Goal: Task Accomplishment & Management: Complete application form

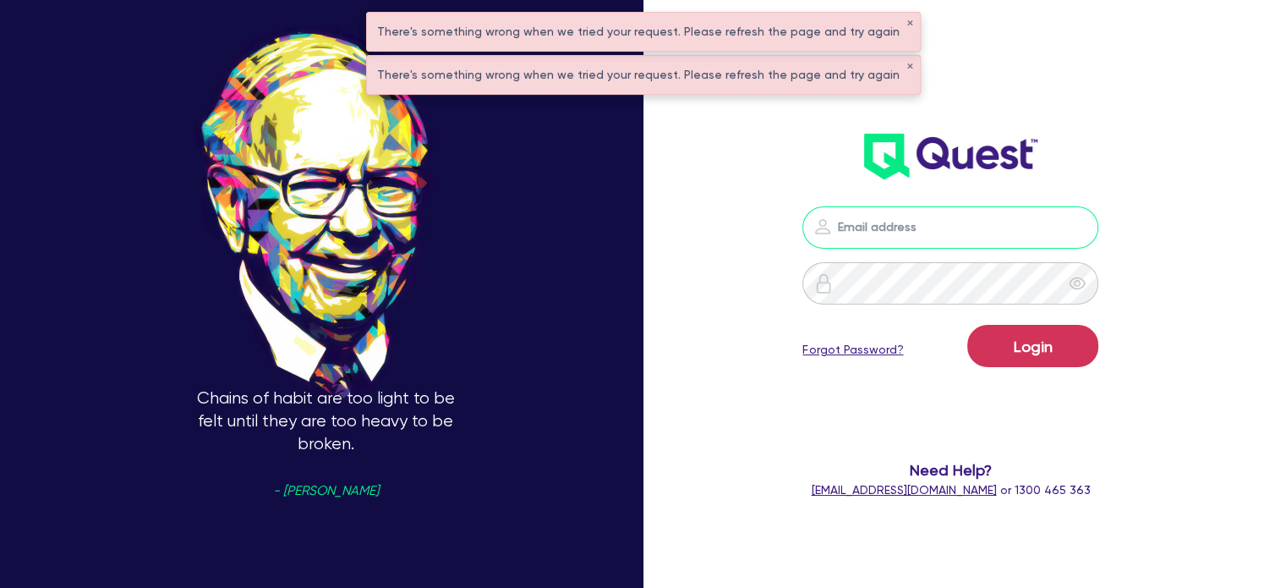
click at [878, 216] on input "email" at bounding box center [951, 227] width 296 height 42
type input "[EMAIL_ADDRESS][PERSON_NAME][DOMAIN_NAME]"
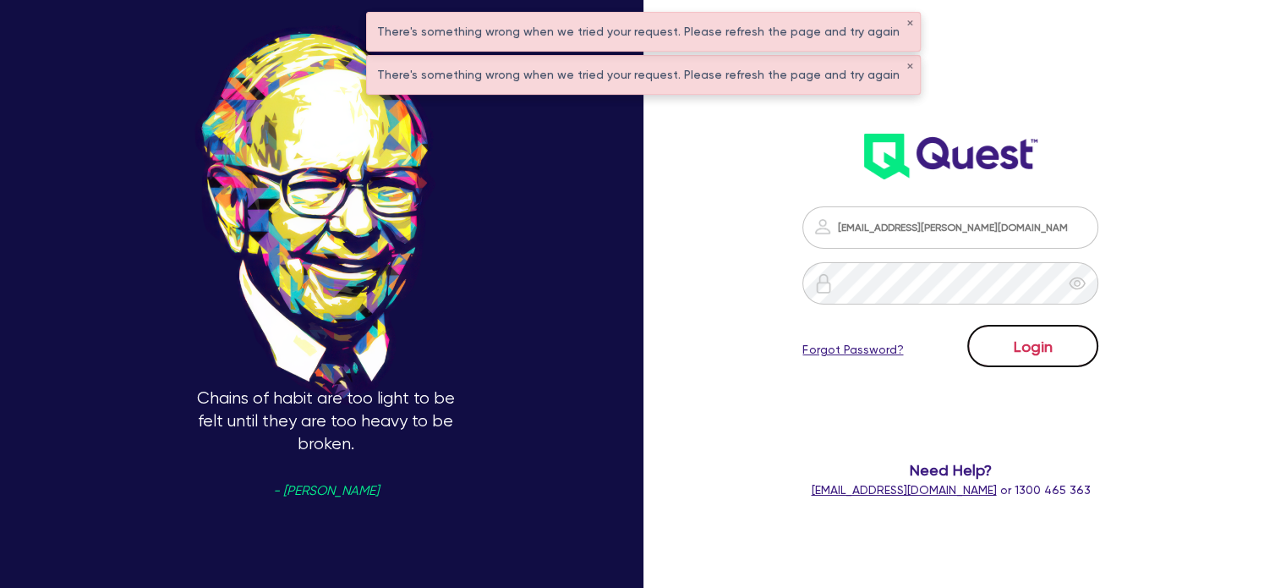
click at [1039, 341] on button "Login" at bounding box center [1032, 346] width 131 height 42
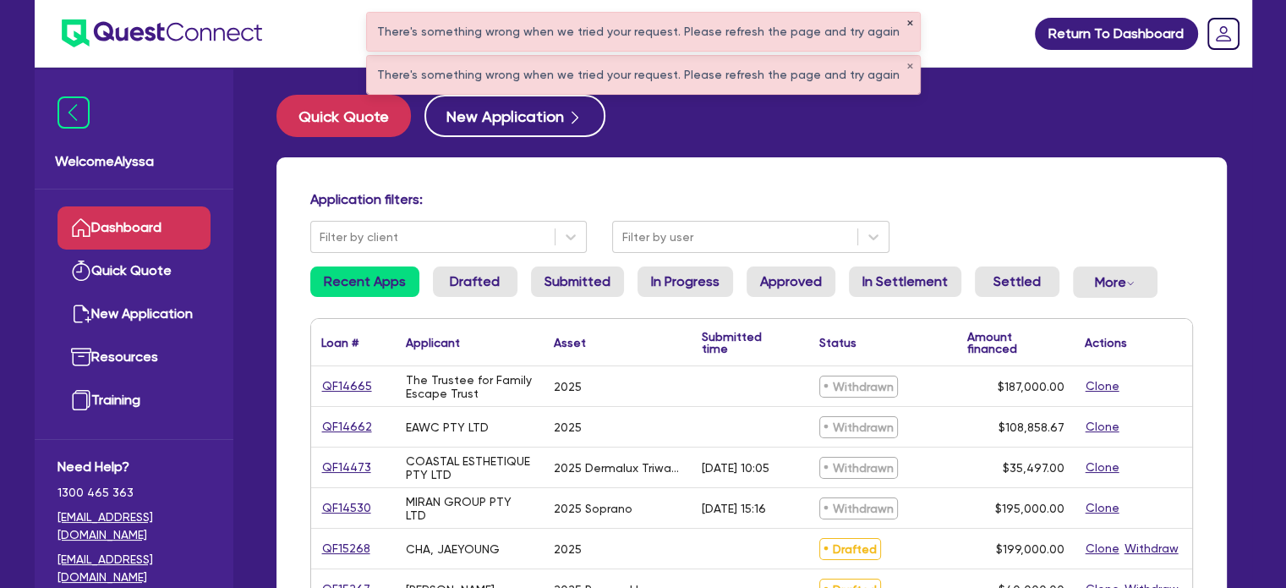
click at [907, 24] on button "✕" at bounding box center [910, 23] width 7 height 8
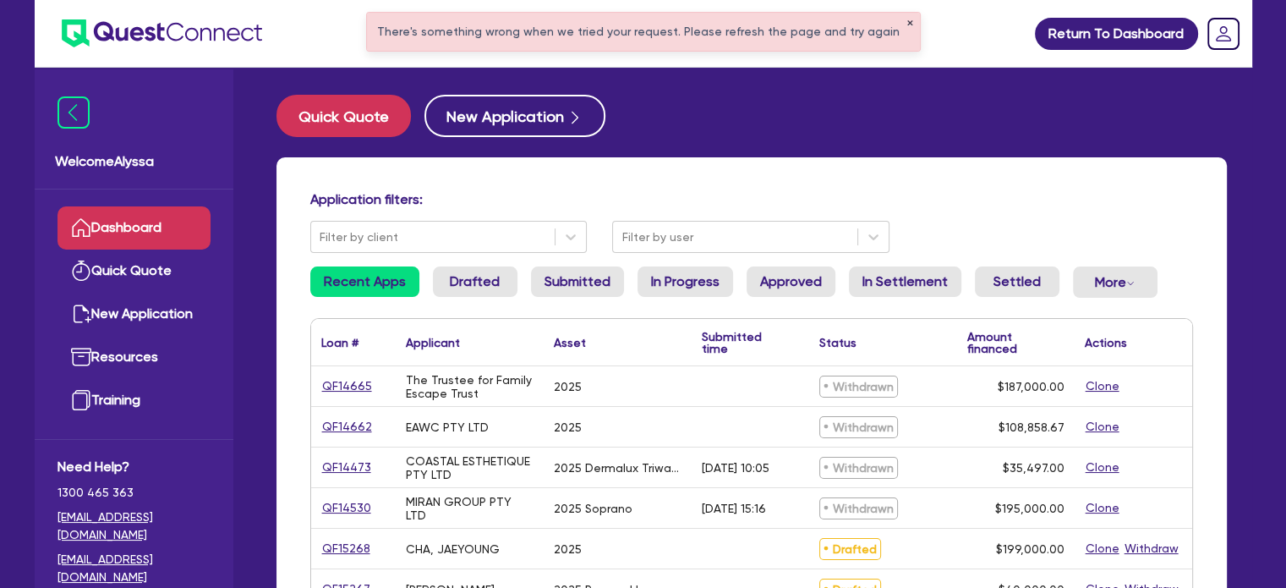
click at [907, 24] on button "✕" at bounding box center [910, 23] width 7 height 8
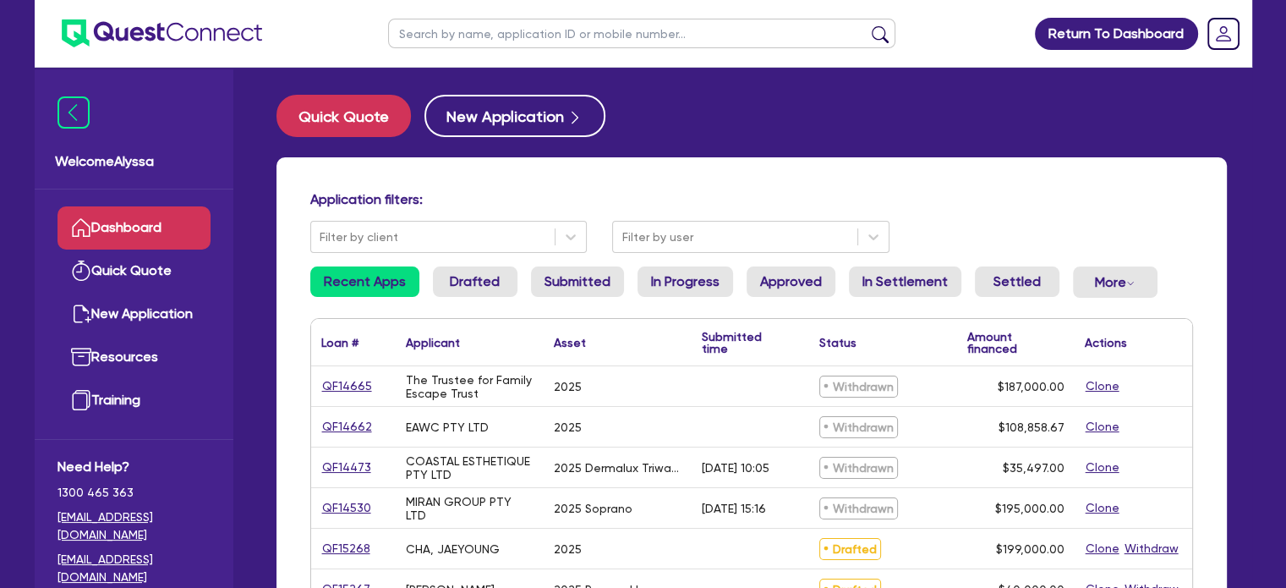
click at [899, 24] on ul at bounding box center [641, 33] width 541 height 67
click at [715, 19] on input "text" at bounding box center [641, 34] width 507 height 30
type input "[PERSON_NAME]"
click at [867, 25] on button "submit" at bounding box center [880, 37] width 27 height 24
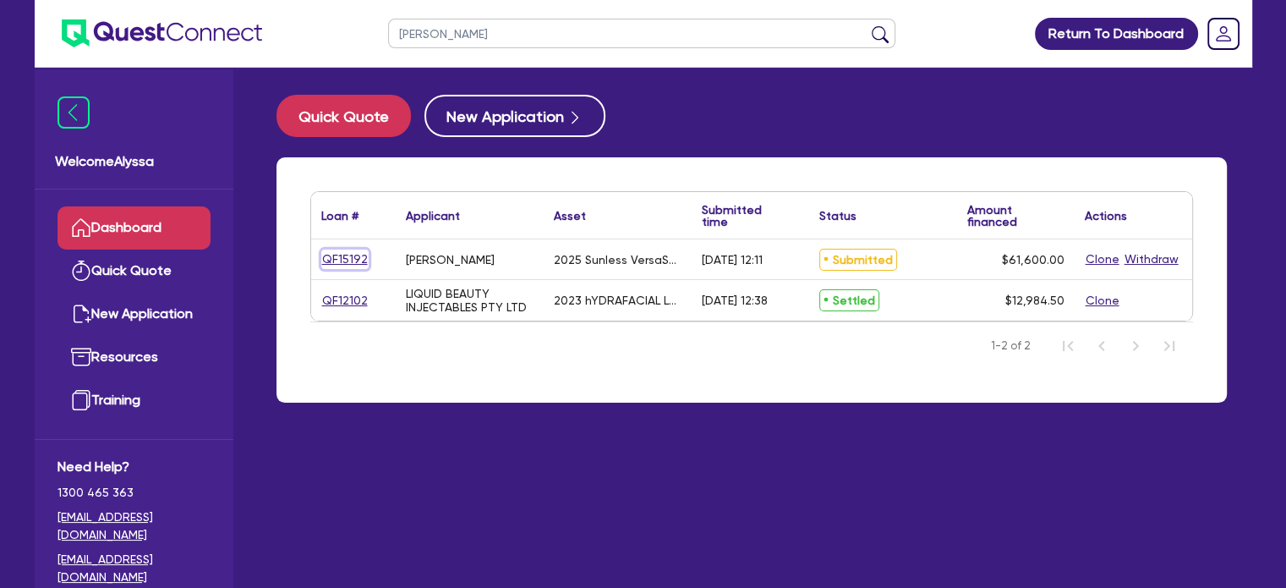
click at [342, 260] on link "QF15192" at bounding box center [344, 258] width 47 height 19
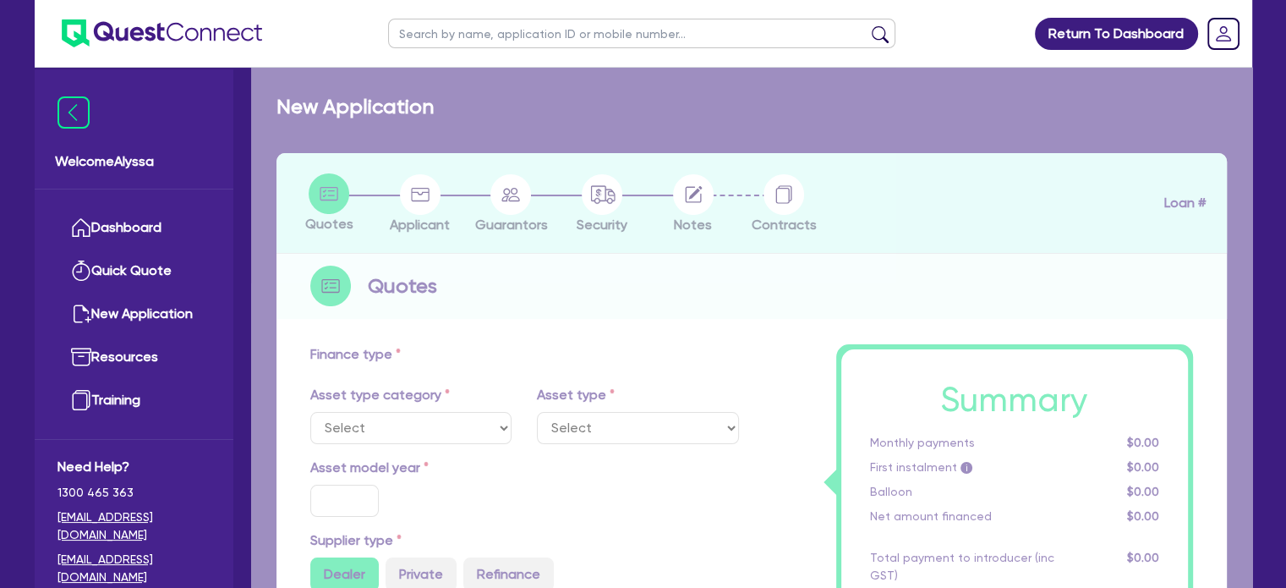
select select "TERTIARY_ASSETS"
type input "2025"
radio input "true"
type input "61,600"
type input "5"
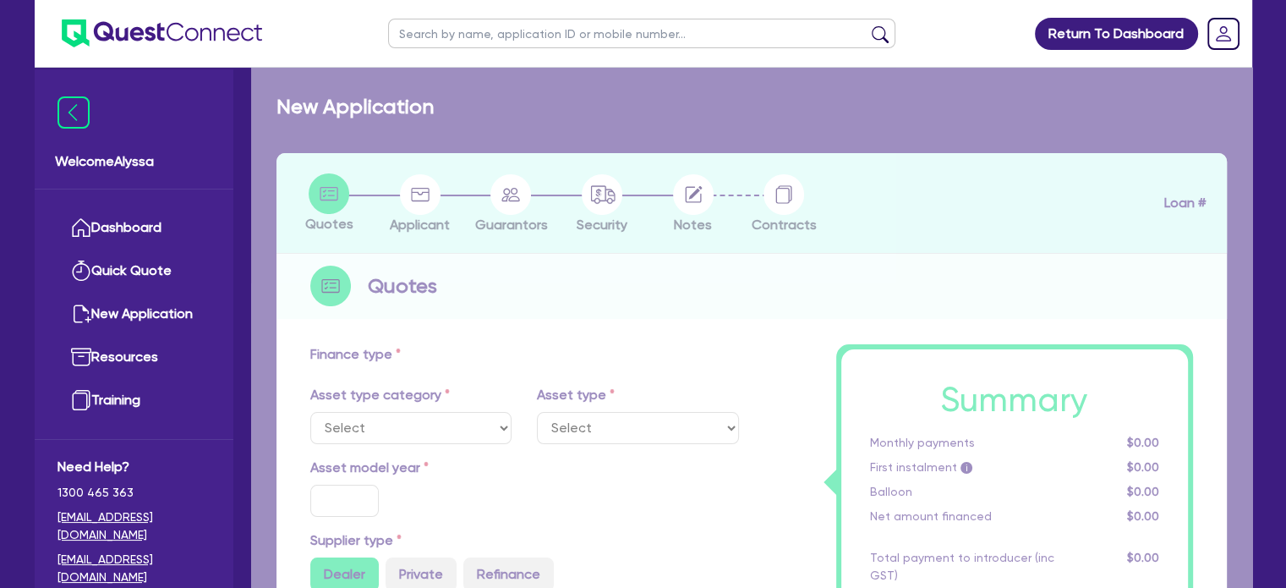
type input "3,080"
type input "10.5"
select select "BEAUTY_EQUIPMENT"
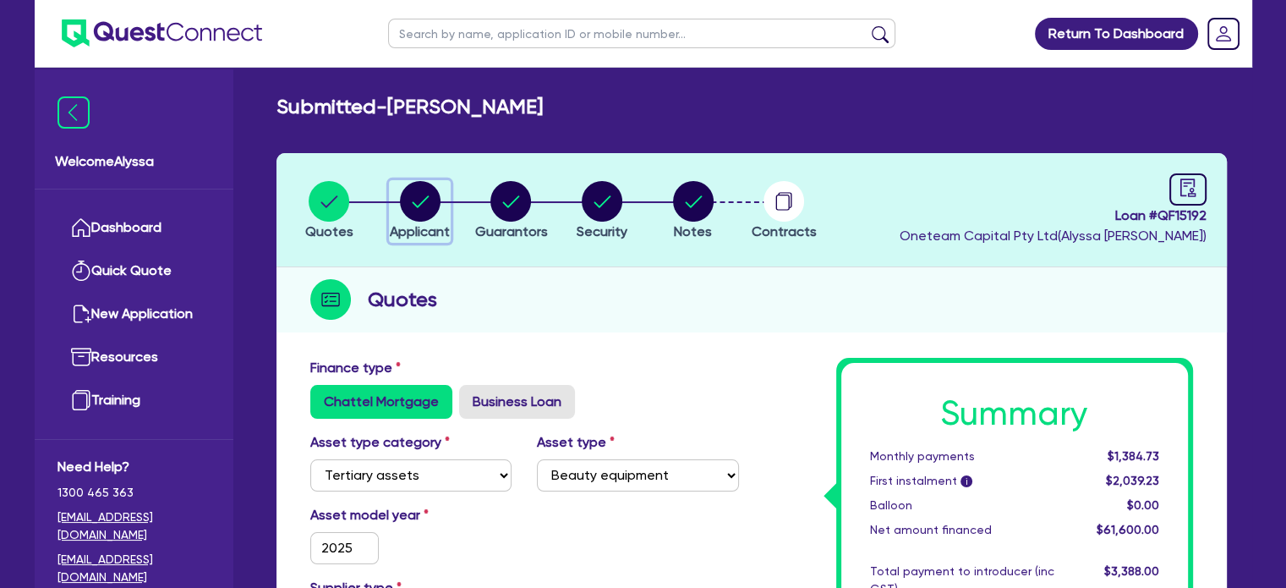
click at [436, 200] on circle "button" at bounding box center [420, 201] width 41 height 41
select select "SOLE_TRADER"
select select "HEALTH_BEAUTY"
select select "HAIR_BEAUTY_SALONS"
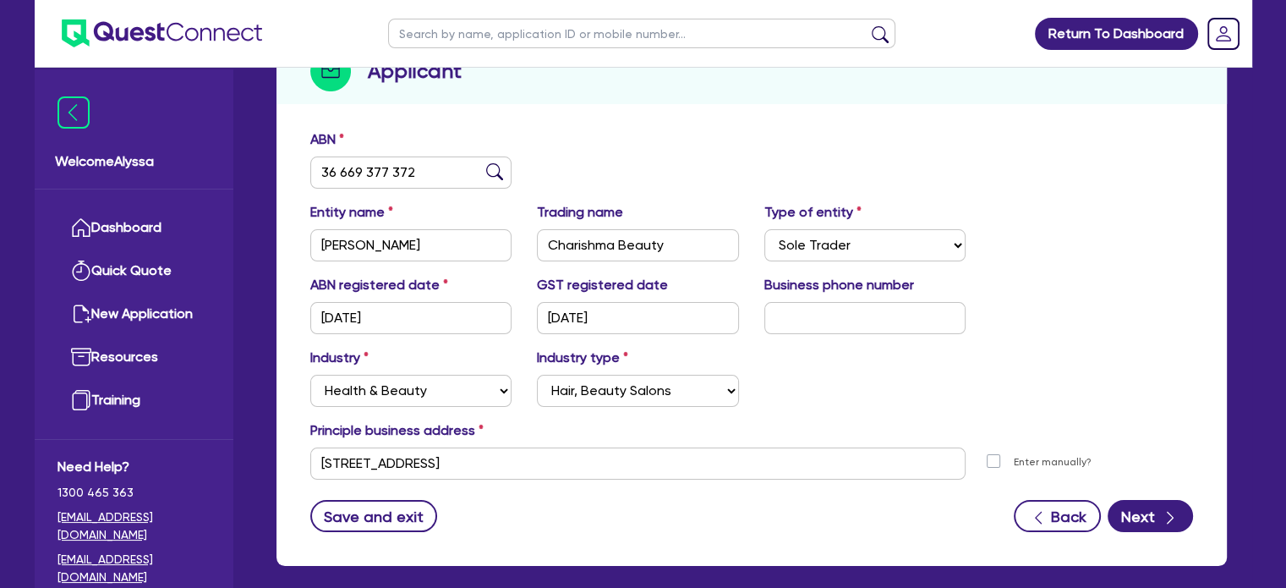
scroll to position [233, 0]
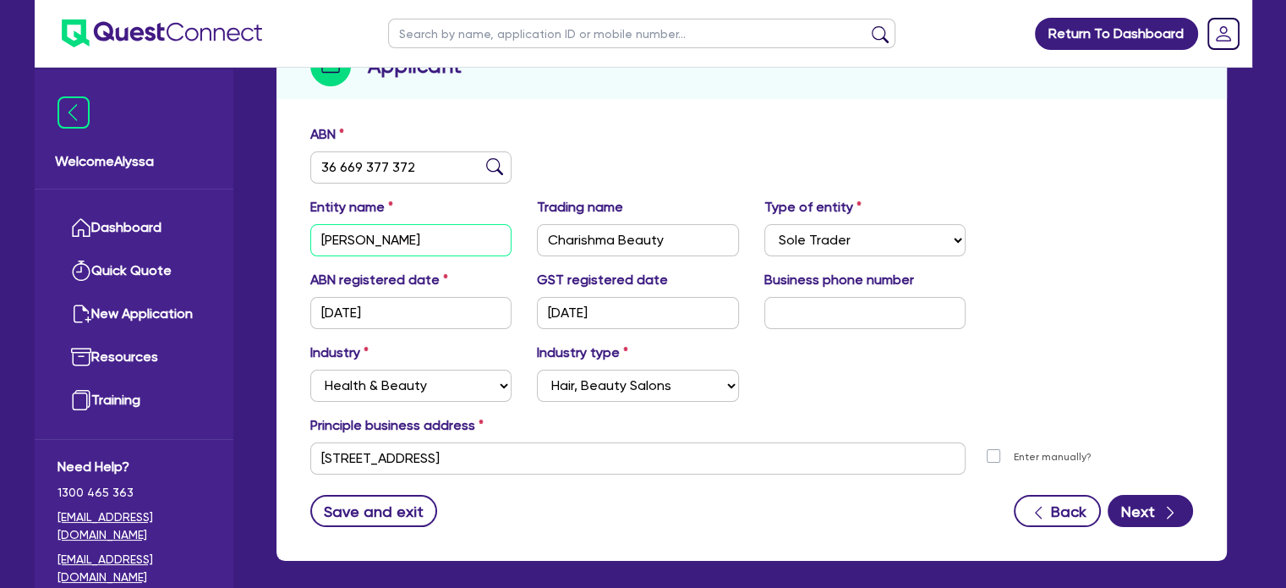
drag, startPoint x: 484, startPoint y: 243, endPoint x: 376, endPoint y: 243, distance: 107.4
click at [376, 243] on input "[PERSON_NAME]" at bounding box center [411, 240] width 202 height 32
drag, startPoint x: 658, startPoint y: 239, endPoint x: 538, endPoint y: 209, distance: 123.9
click at [538, 209] on div "Trading name Charishma Beauty" at bounding box center [637, 226] width 227 height 59
drag, startPoint x: 440, startPoint y: 170, endPoint x: 275, endPoint y: 168, distance: 164.9
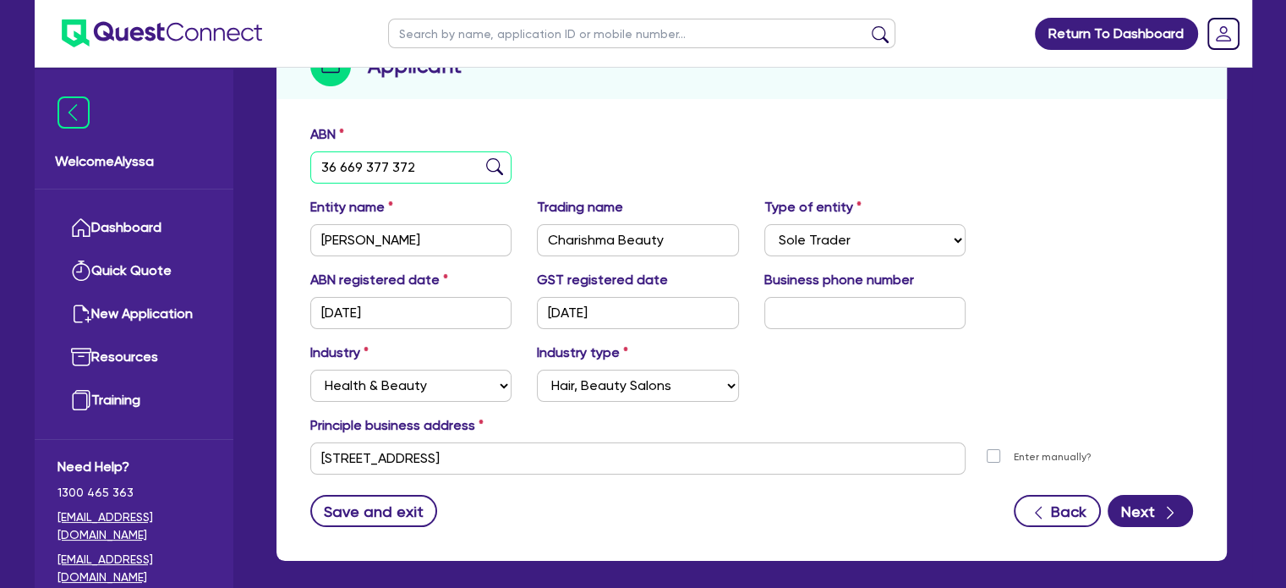
click at [275, 168] on div "Quotes Applicant [GEOGRAPHIC_DATA] Security Notes Contracts Loan # QF15192 Onet…" at bounding box center [752, 250] width 976 height 661
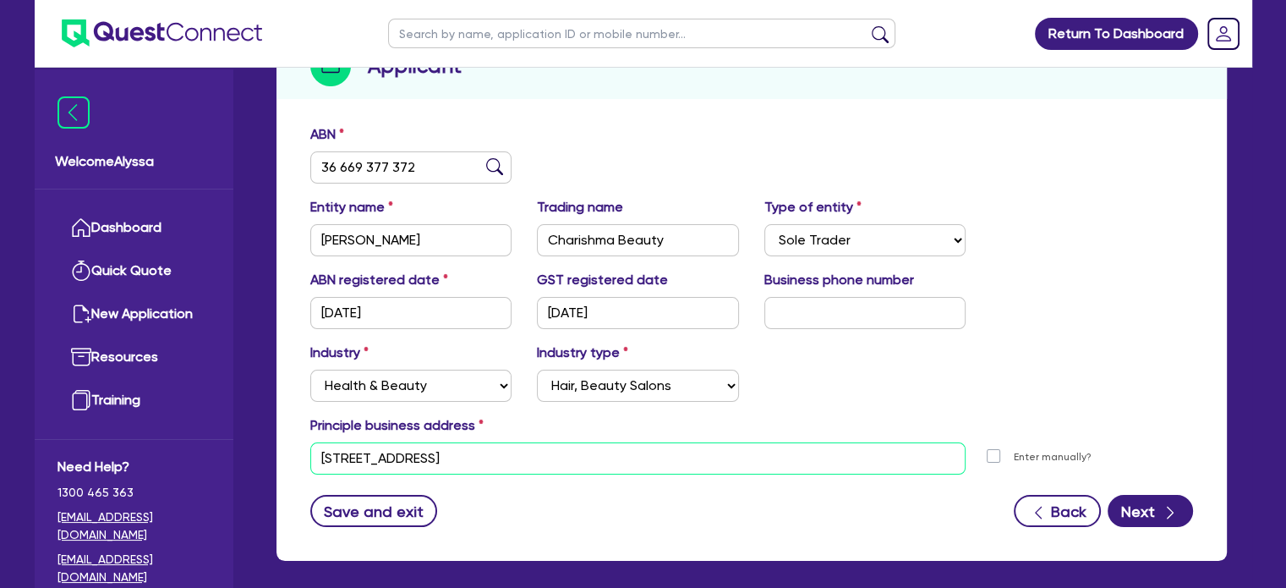
drag, startPoint x: 566, startPoint y: 444, endPoint x: 303, endPoint y: 421, distance: 264.0
click at [303, 421] on div "Principle business address [STREET_ADDRESS] Postal code 2283 Enter manually?" at bounding box center [752, 444] width 908 height 59
click at [499, 36] on input "text" at bounding box center [641, 34] width 507 height 30
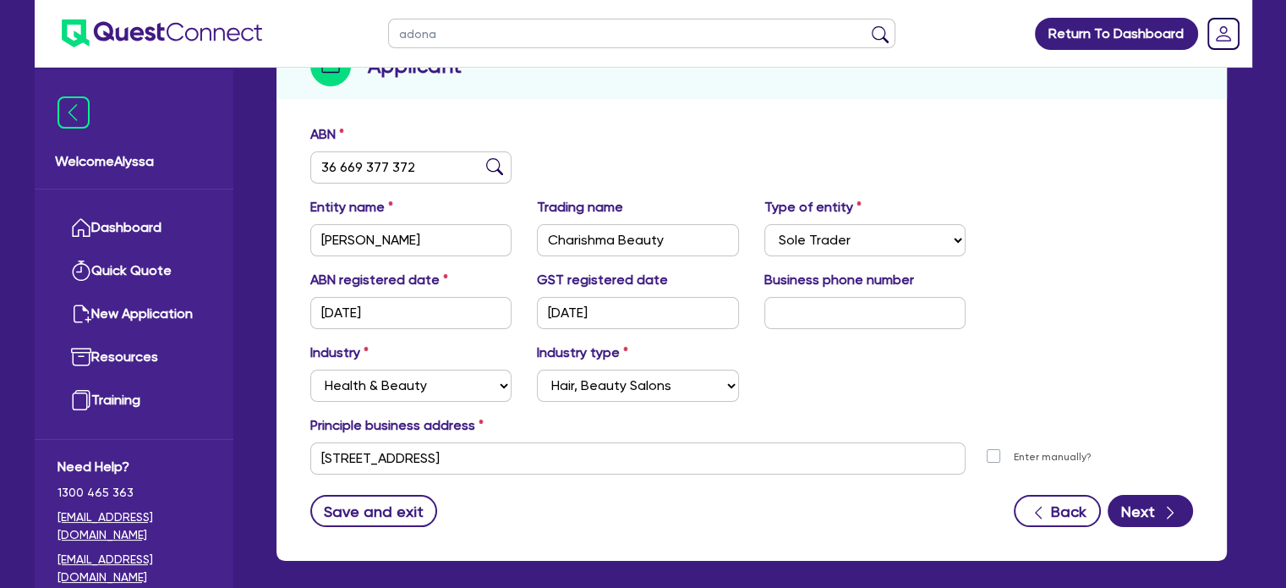
type input "adonai"
click button "submit" at bounding box center [880, 37] width 27 height 24
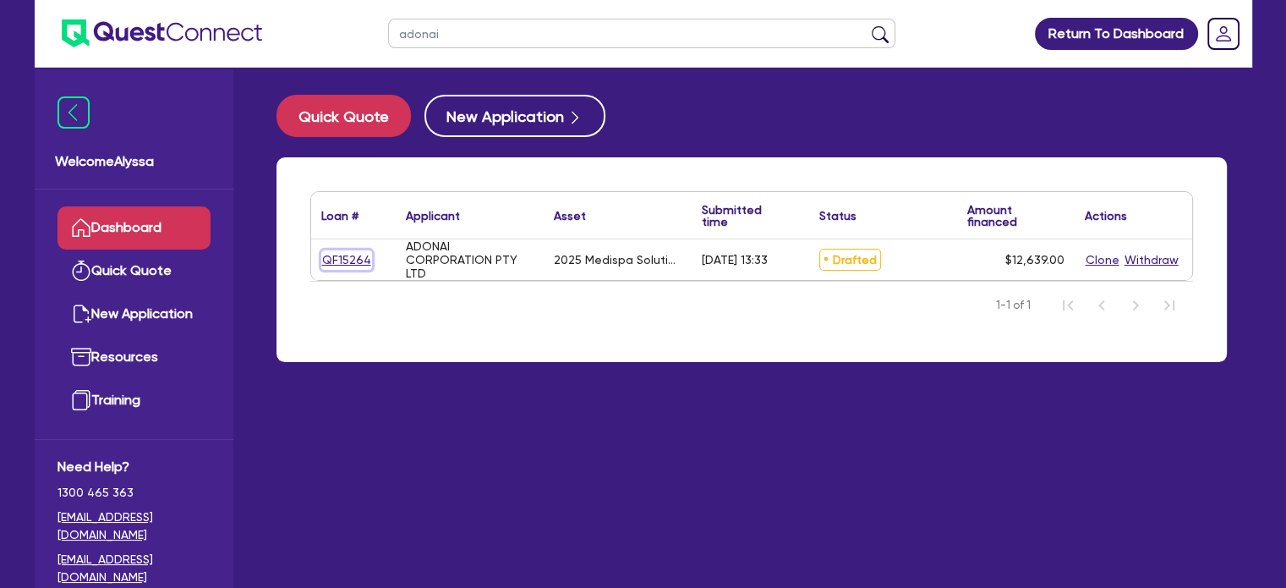
click at [340, 257] on link "QF15264" at bounding box center [346, 259] width 51 height 19
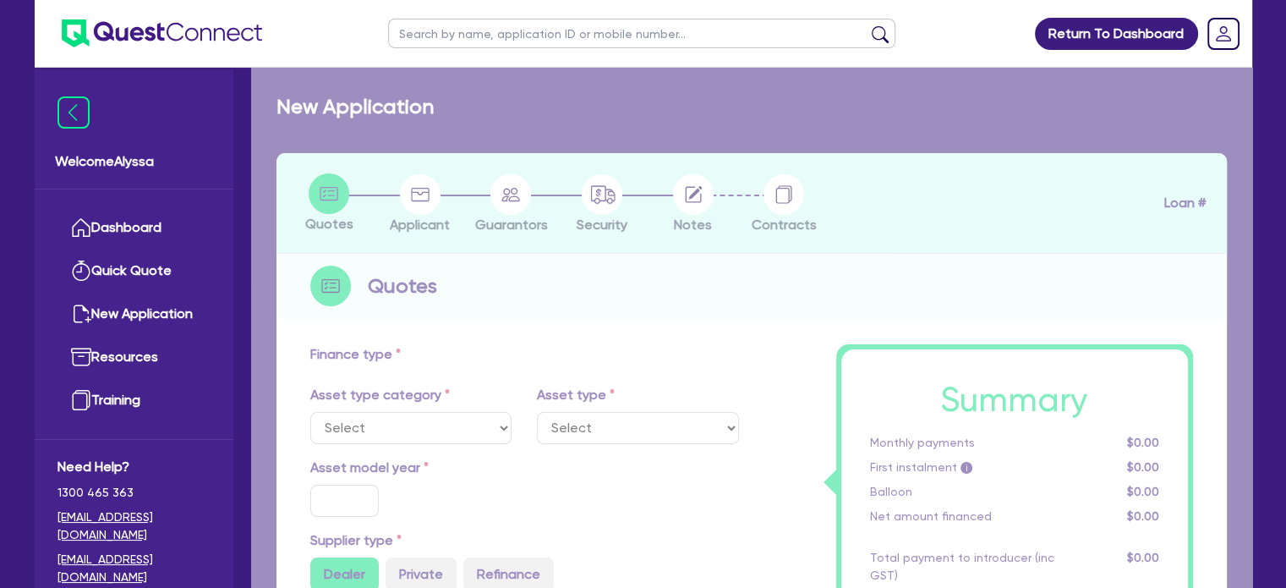
select select "TERTIARY_ASSETS"
type input "2025"
radio input "true"
type input "12,639"
type input "7.91"
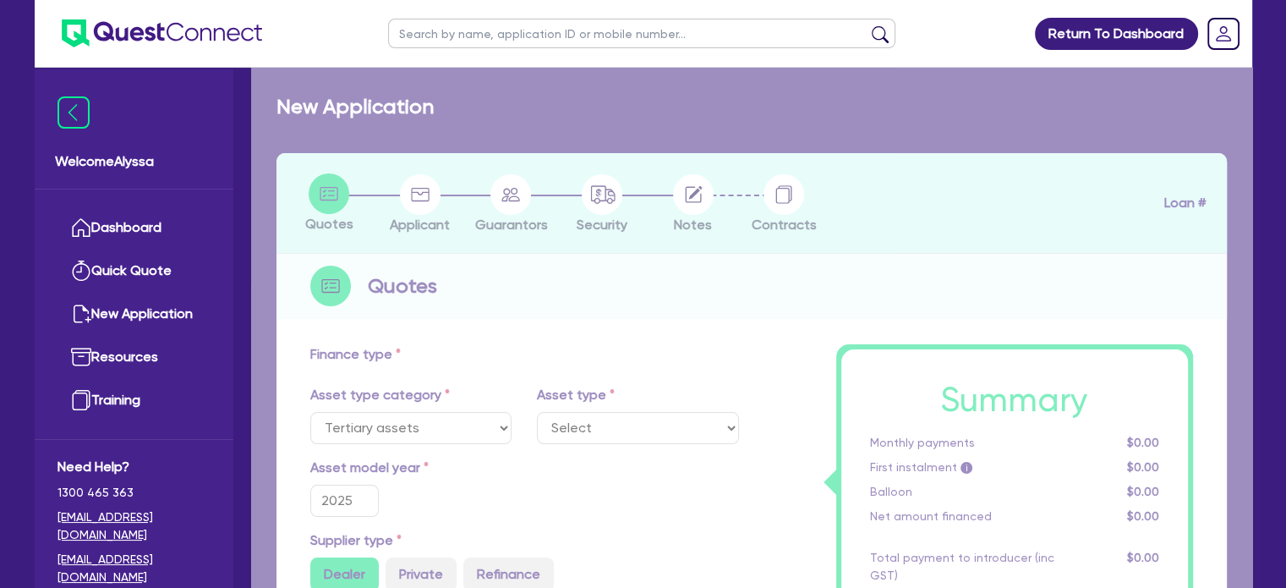
type input "1,000"
radio input "true"
type input "10.5"
select select "BEAUTY_EQUIPMENT"
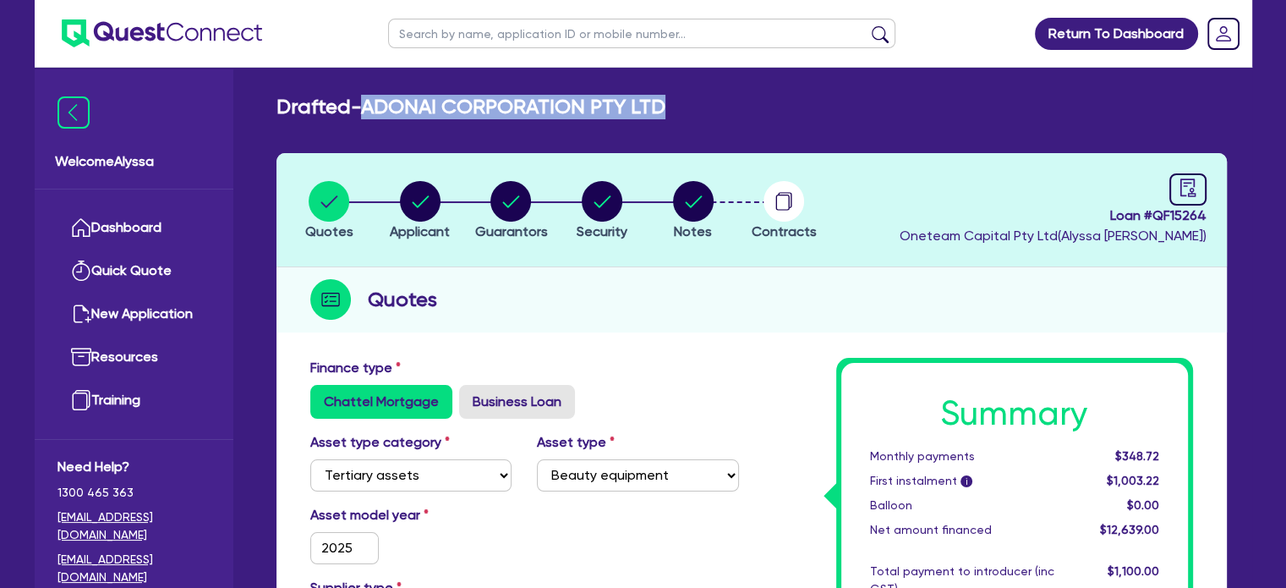
drag, startPoint x: 686, startPoint y: 117, endPoint x: 372, endPoint y: 99, distance: 314.2
click at [372, 99] on div "Drafted - ADONAI CORPORATION PTY LTD" at bounding box center [752, 107] width 976 height 25
copy h2 "ADONAI CORPORATION PTY LTD"
click at [417, 209] on circle "button" at bounding box center [420, 201] width 41 height 41
select select "COMPANY"
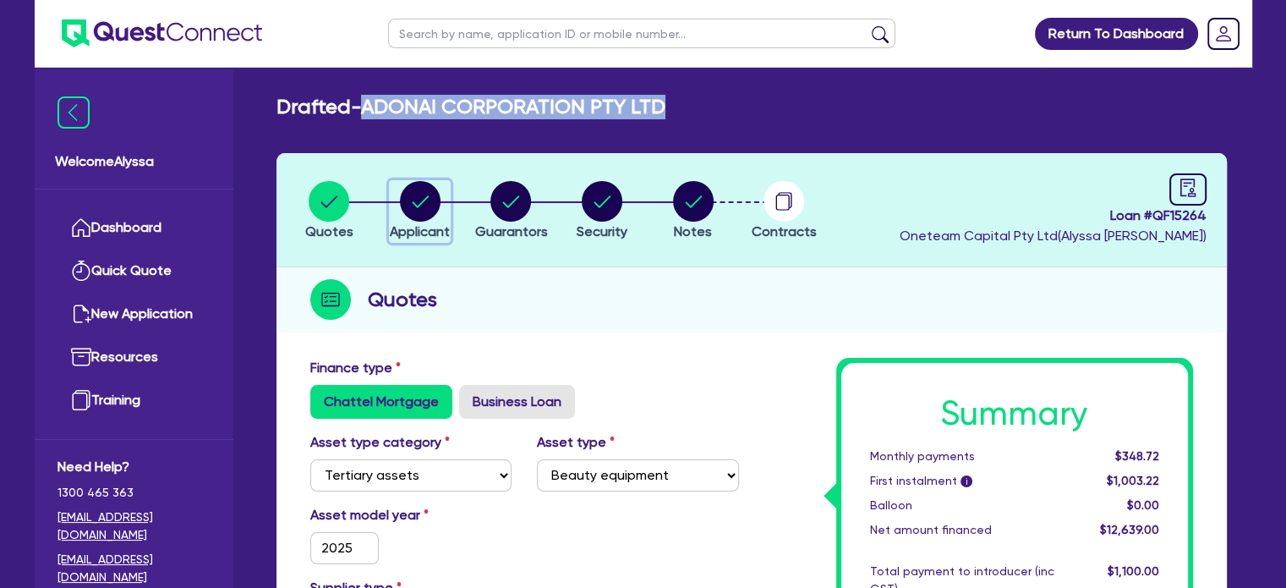
select select "HEALTH_BEAUTY"
select select "HAIR_BEAUTY_SALONS"
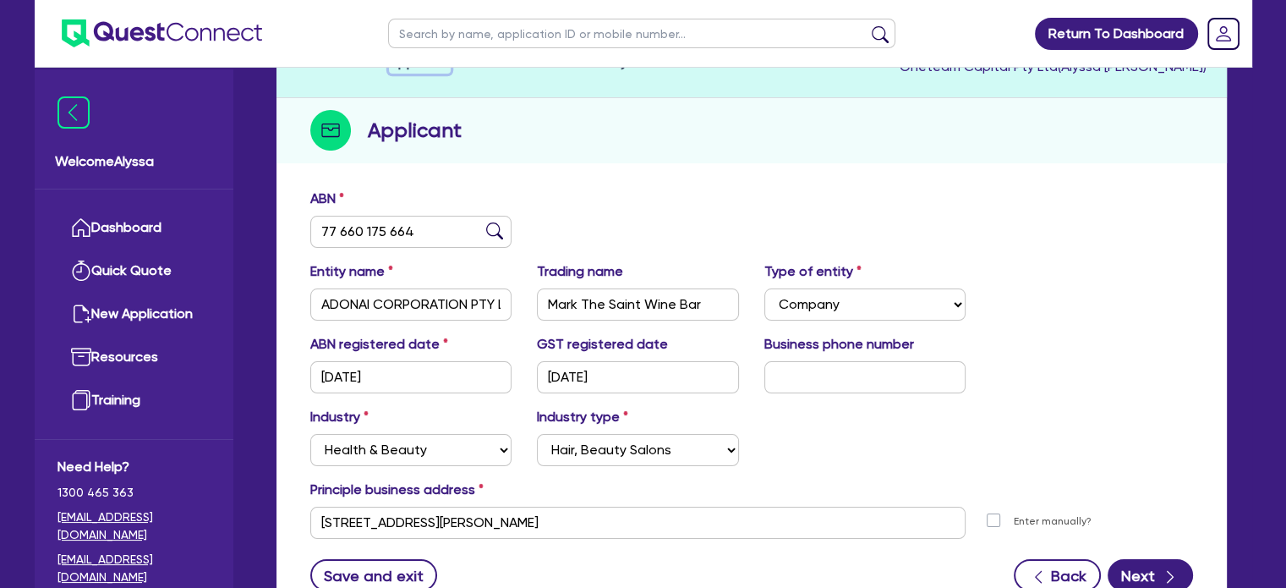
scroll to position [171, 0]
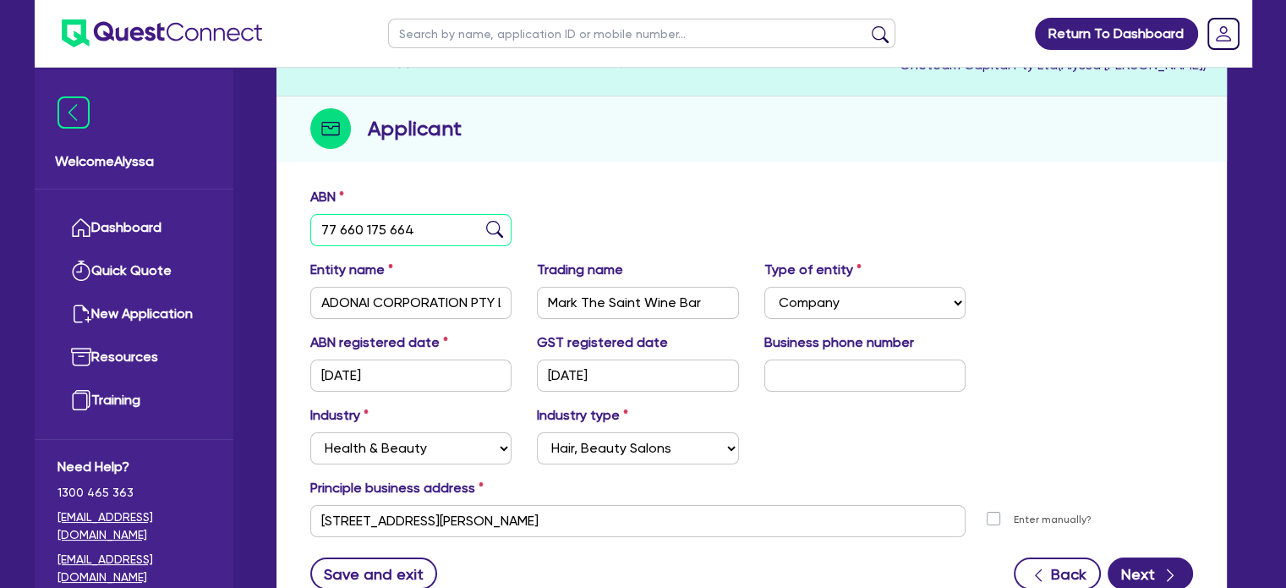
drag, startPoint x: 452, startPoint y: 236, endPoint x: 308, endPoint y: 222, distance: 145.2
click at [308, 222] on div "ABN 77 660 175 664" at bounding box center [411, 216] width 227 height 59
drag, startPoint x: 576, startPoint y: 510, endPoint x: 301, endPoint y: 490, distance: 275.6
click at [301, 490] on div "Principle business address [STREET_ADDRESS][PERSON_NAME] [STREET_ADDRESS][PERSO…" at bounding box center [752, 507] width 908 height 59
click at [429, 36] on input "text" at bounding box center [641, 34] width 507 height 30
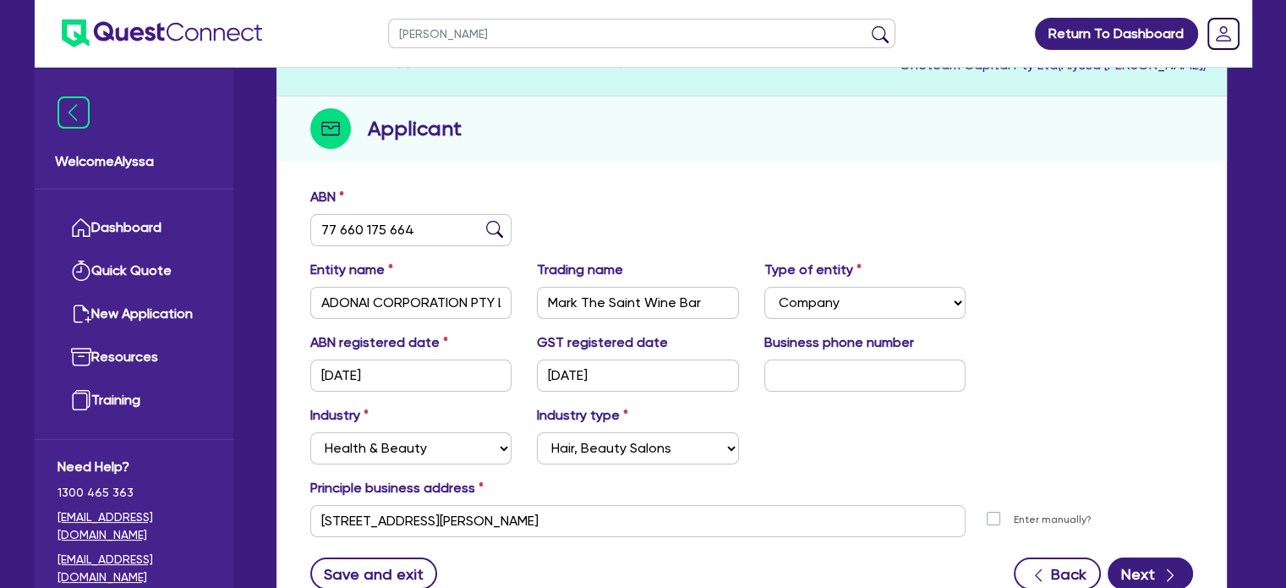
type input "[PERSON_NAME]"
click button "submit" at bounding box center [880, 37] width 27 height 24
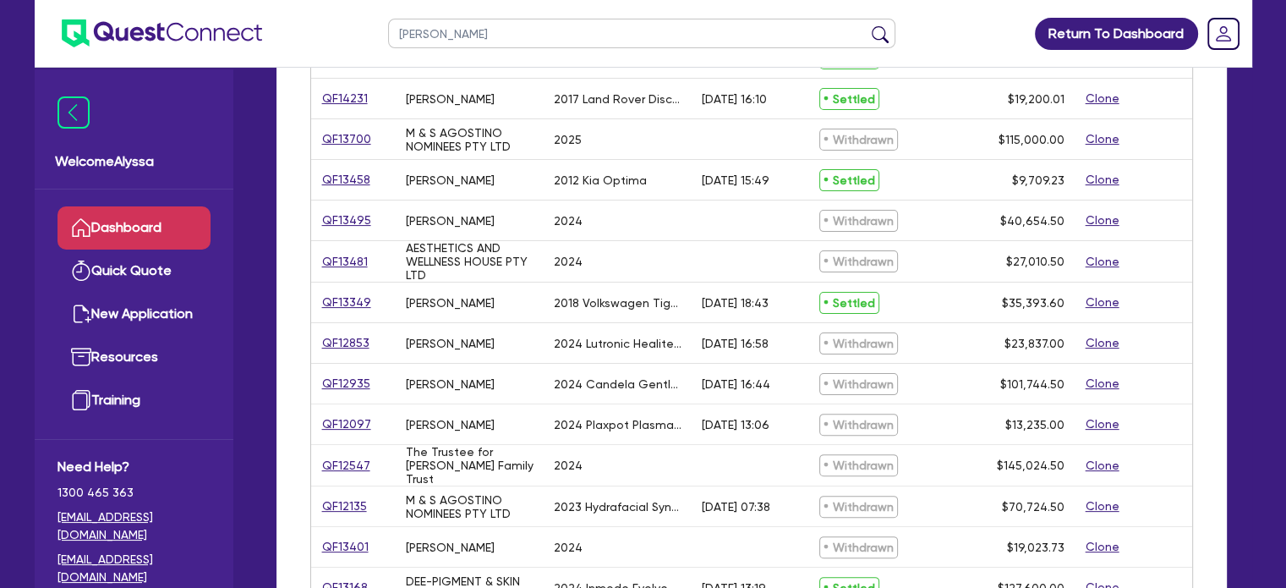
scroll to position [405, 0]
click at [361, 303] on link "QF13349" at bounding box center [346, 301] width 51 height 19
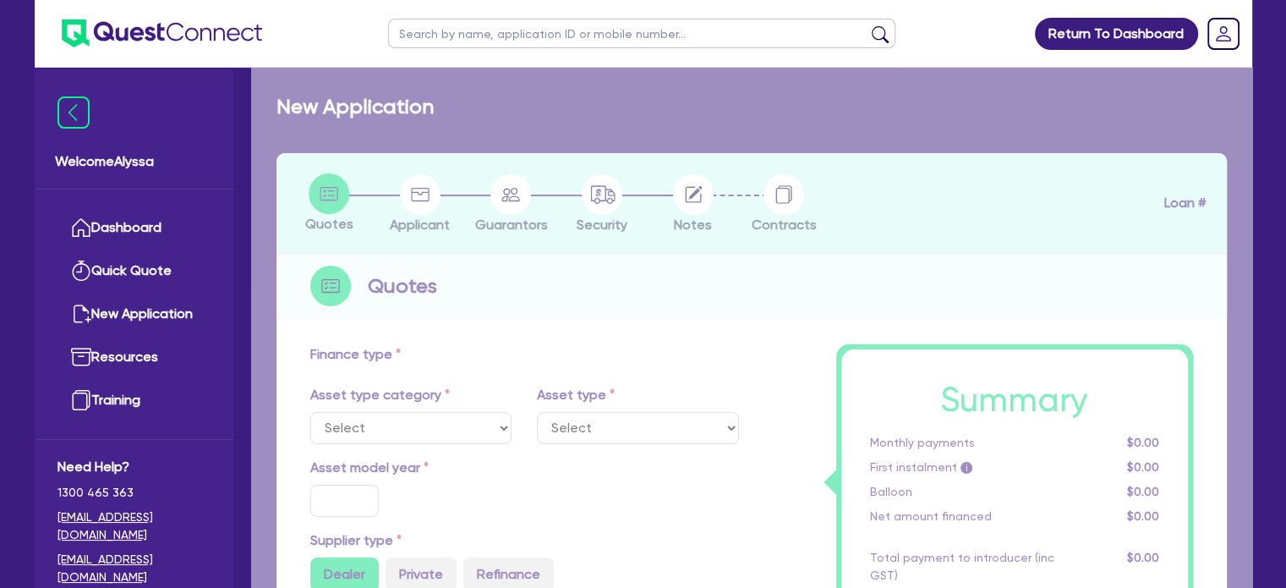
select select "CARS_AND_LIGHT_TRUCKS"
type input "2018"
radio input "true"
type input "35,393.6"
type input "8.47"
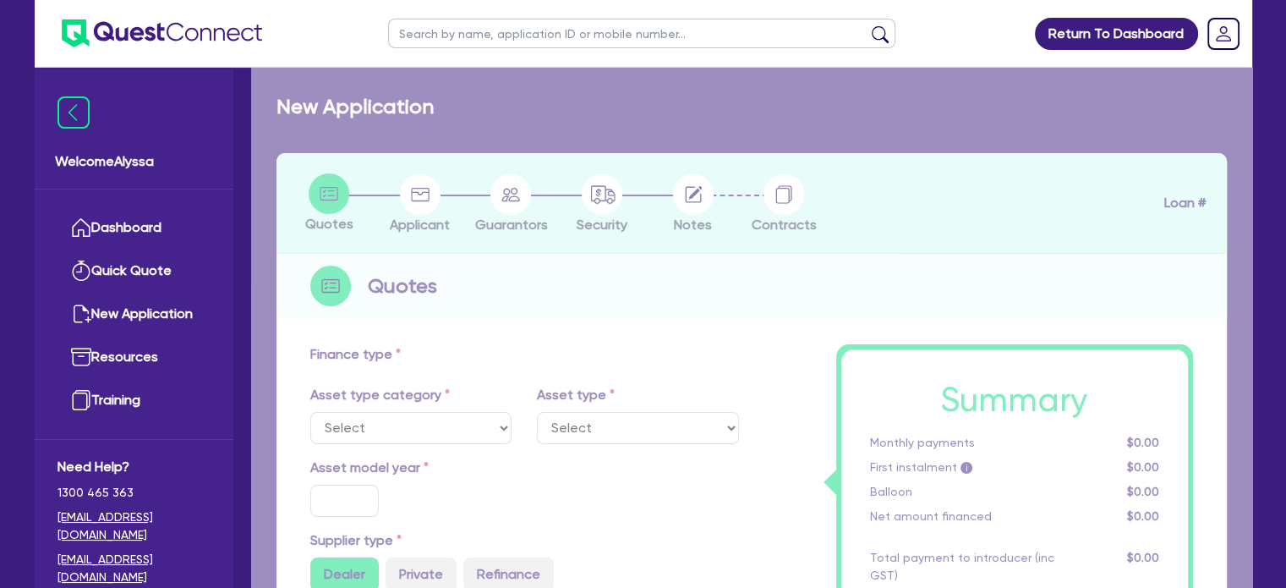
type input "3,000"
type input "17.95"
select select "PASSENGER_VEHICLES"
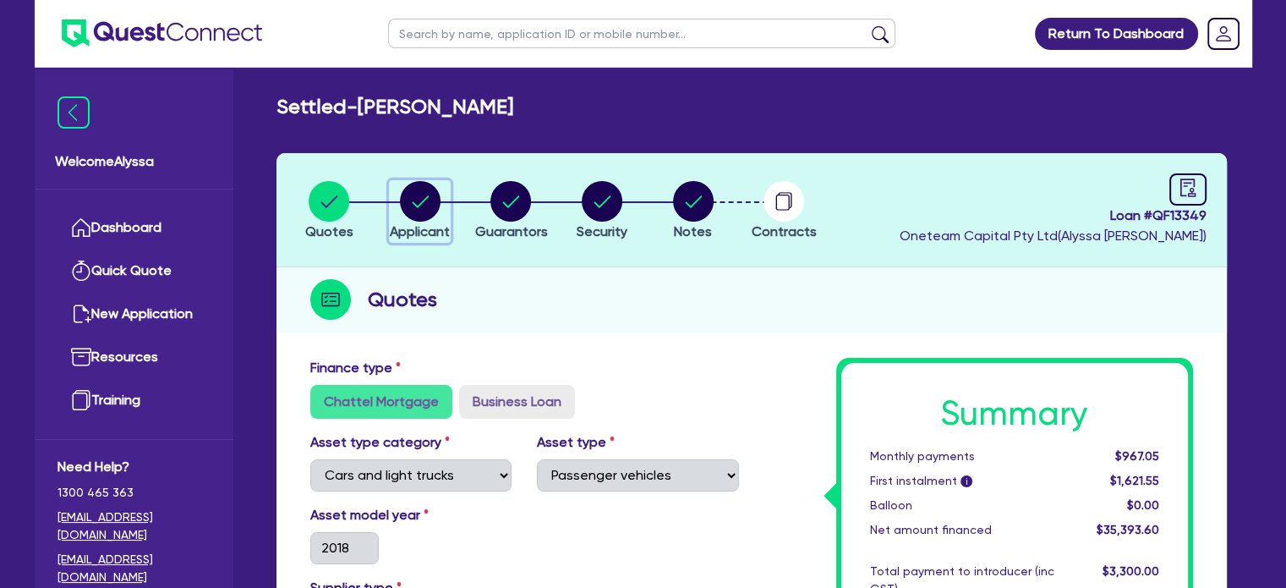
click at [420, 200] on circle "button" at bounding box center [420, 201] width 41 height 41
select select "SOLE_TRADER"
select select "HEALTH_BEAUTY"
select select "HAIR_BEAUTY_SALONS"
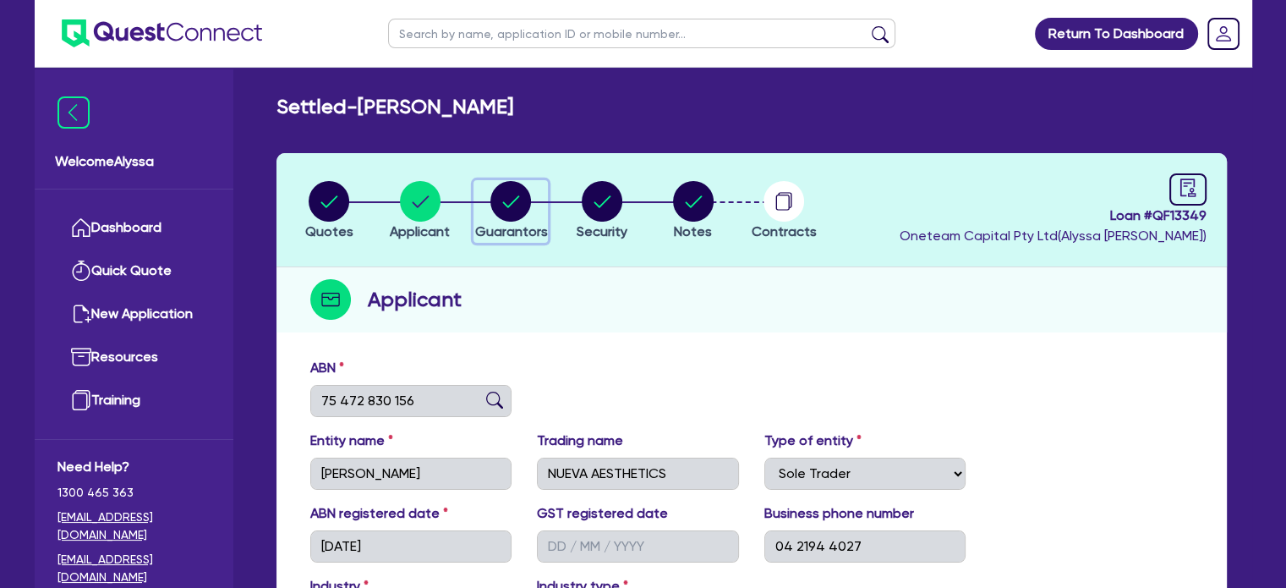
click at [518, 187] on circle "button" at bounding box center [510, 201] width 41 height 41
select select "MRS"
select select "QLD"
select select "MARRIED"
select select "PROPERTY"
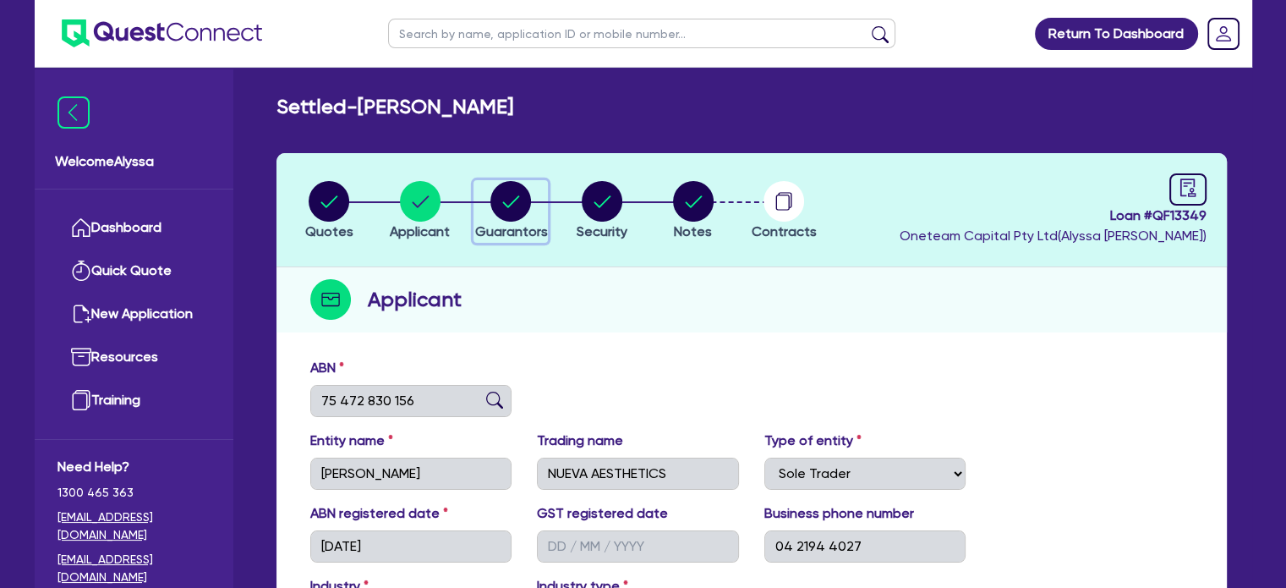
select select "VEHICLE"
select select "HOUSEHOLD_PERSONAL"
select select "OTHER"
select select "MORTGAGE"
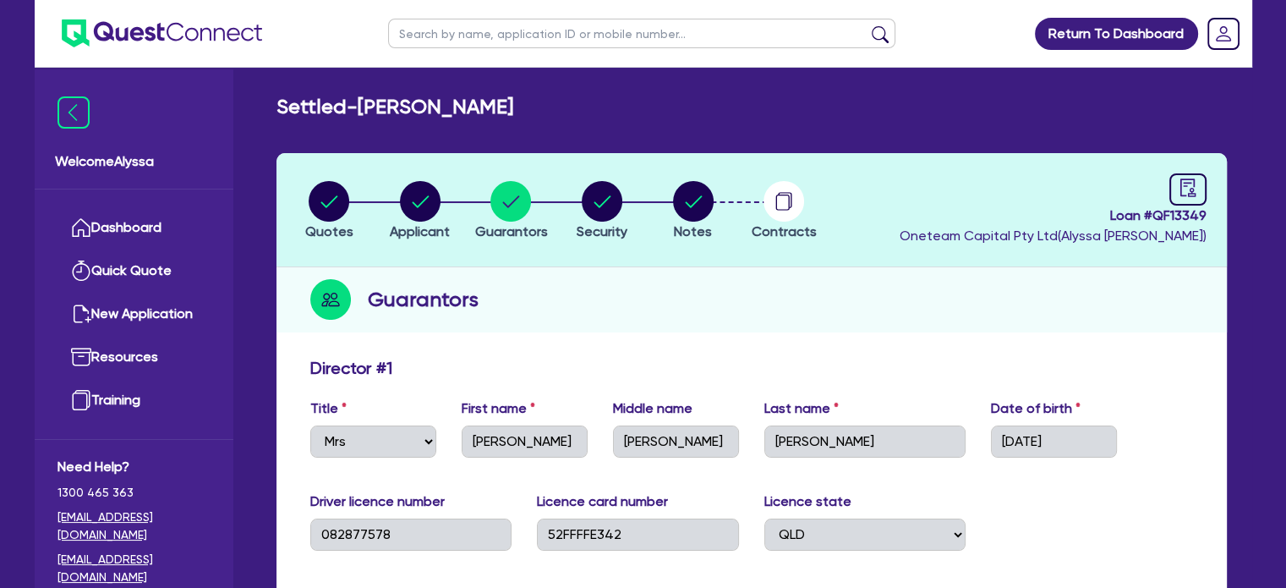
click at [453, 204] on li "Applicant" at bounding box center [420, 209] width 91 height 59
click at [431, 202] on circle "button" at bounding box center [420, 201] width 41 height 41
select select "SOLE_TRADER"
select select "HEALTH_BEAUTY"
select select "HAIR_BEAUTY_SALONS"
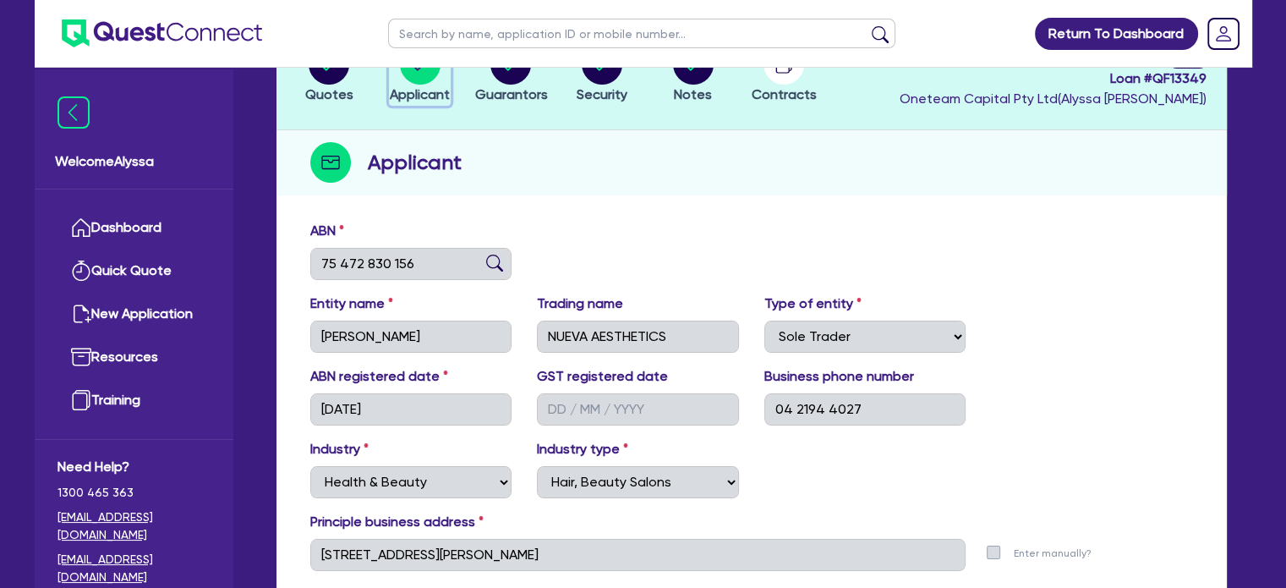
scroll to position [139, 0]
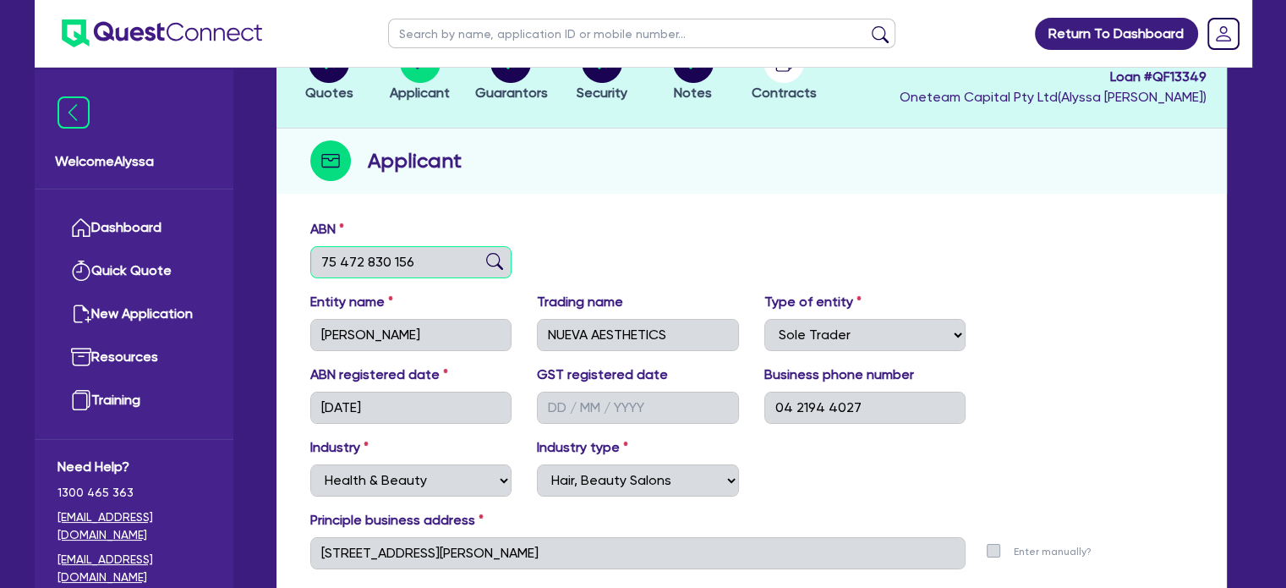
drag, startPoint x: 430, startPoint y: 263, endPoint x: 294, endPoint y: 241, distance: 137.9
click at [294, 241] on div "ABN 75 472 830 156 Entity name [PERSON_NAME] name NUEVA AESTHETICS Type of enti…" at bounding box center [752, 433] width 951 height 445
click at [691, 91] on span "Notes" at bounding box center [693, 93] width 38 height 16
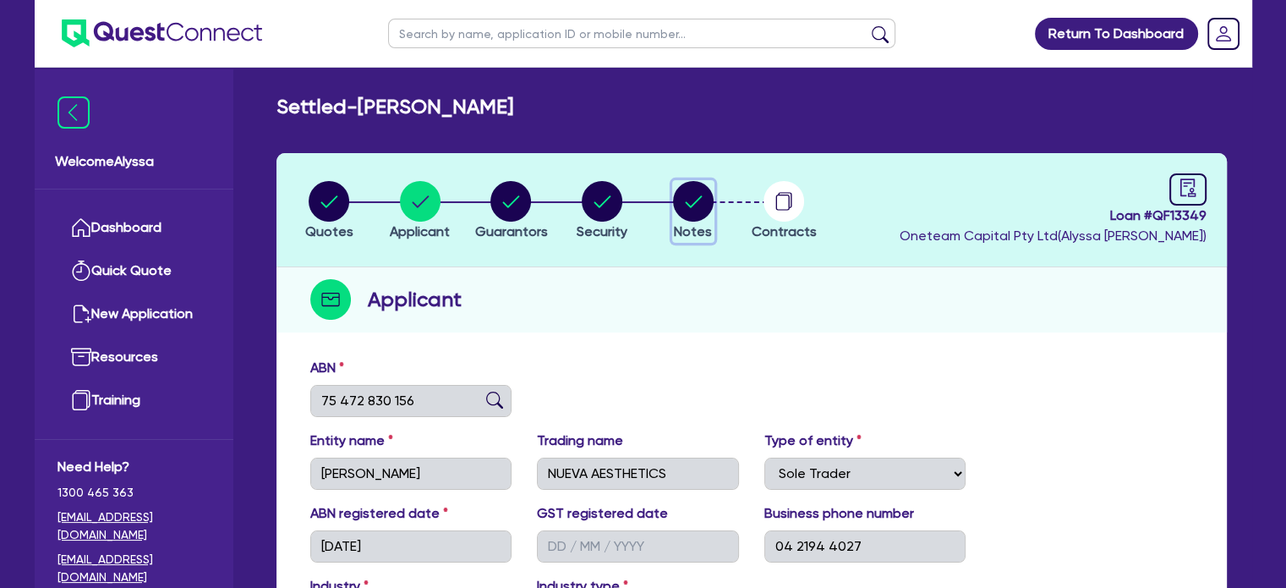
select select "Quest Finance - Own Book"
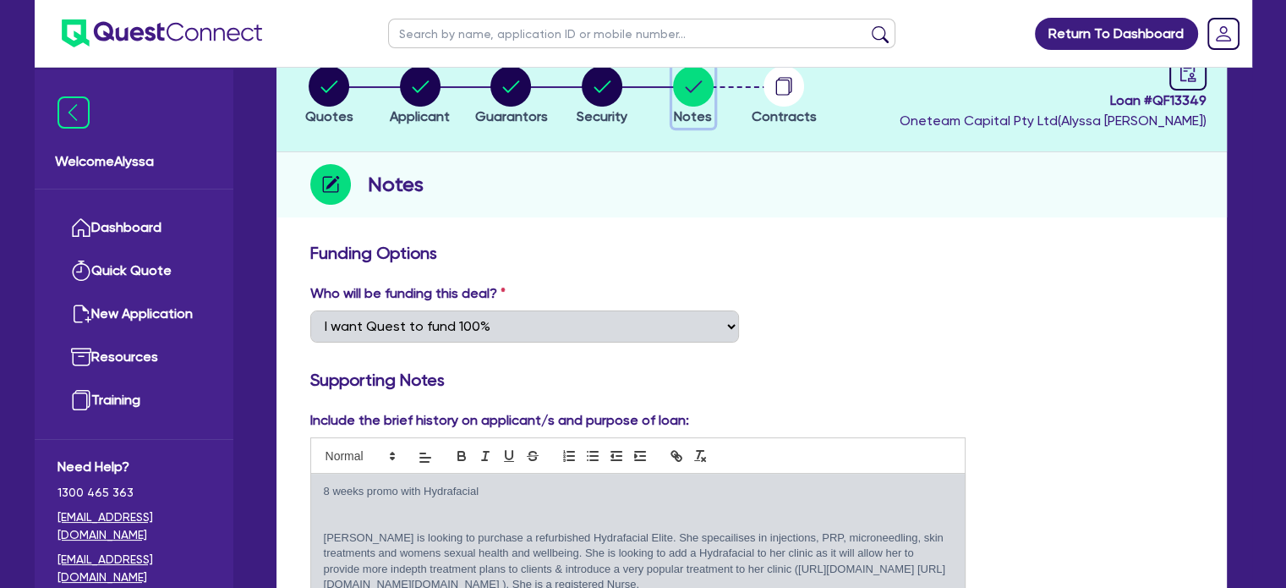
scroll to position [91, 0]
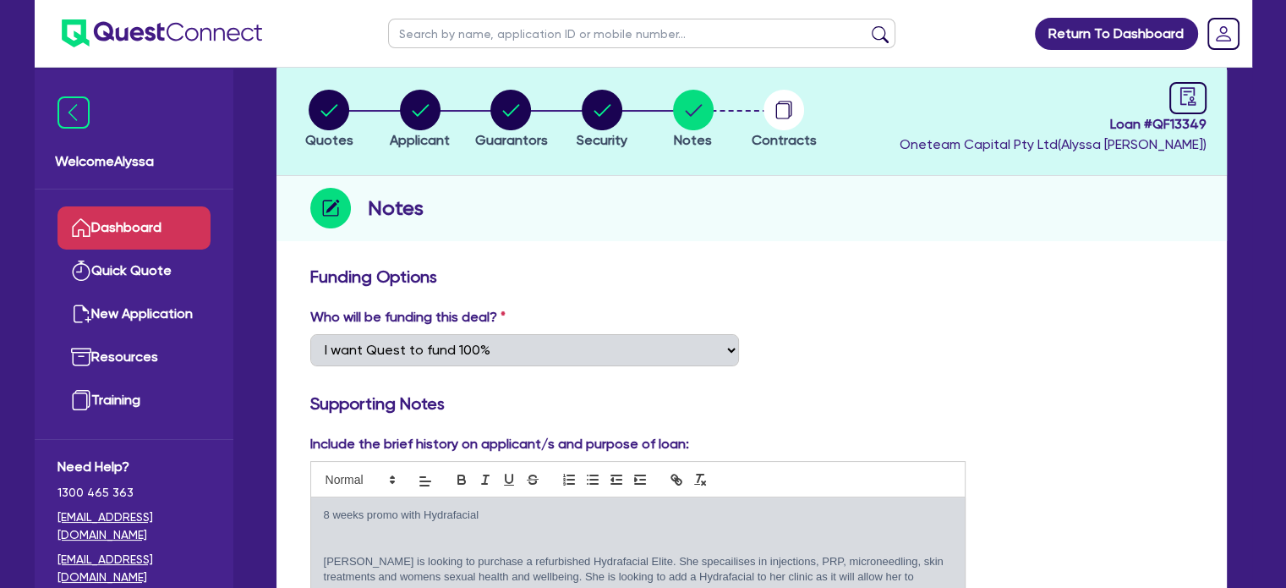
click at [145, 217] on link "Dashboard" at bounding box center [134, 227] width 153 height 43
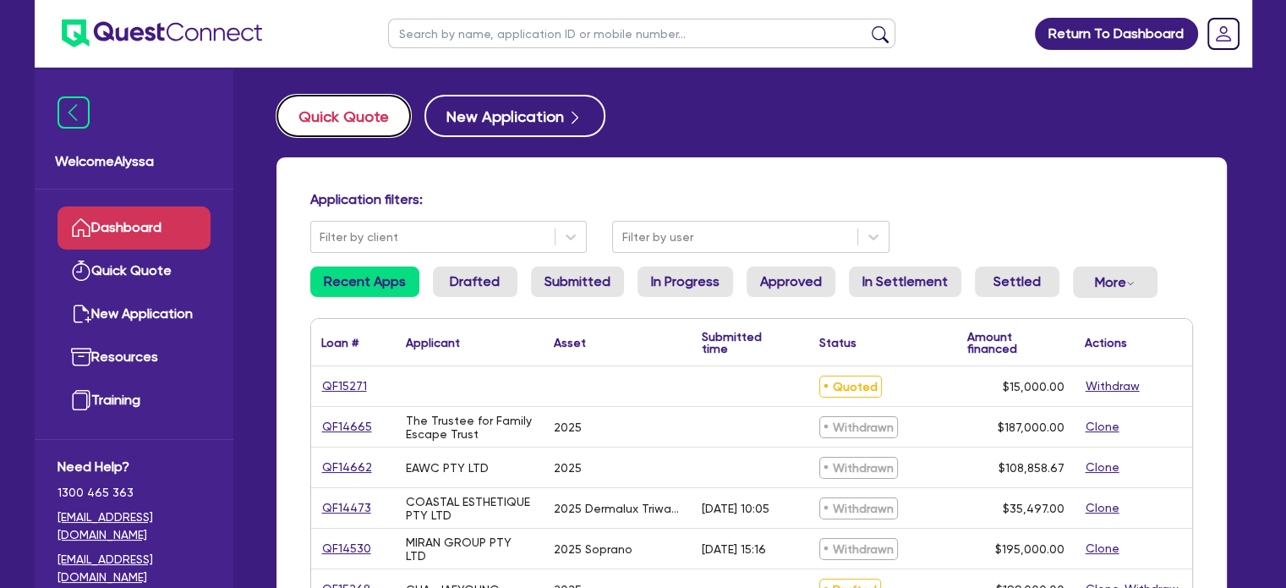
click at [345, 117] on button "Quick Quote" at bounding box center [344, 116] width 134 height 42
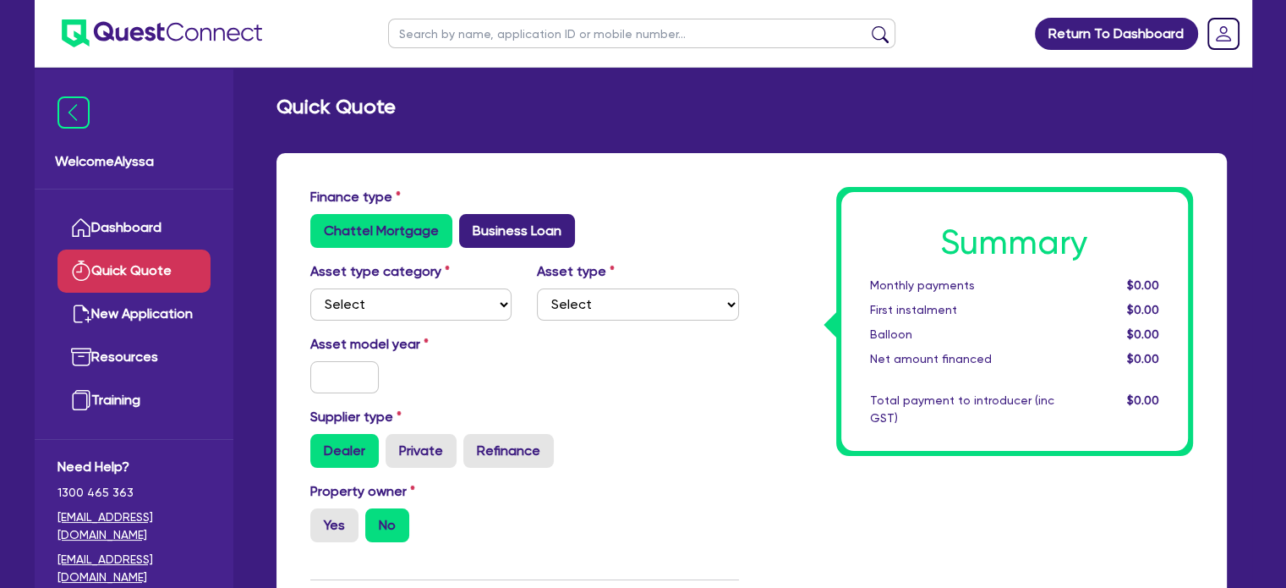
click at [488, 226] on label "Business Loan" at bounding box center [517, 231] width 116 height 34
click at [470, 225] on input "Business Loan" at bounding box center [464, 219] width 11 height 11
radio input "true"
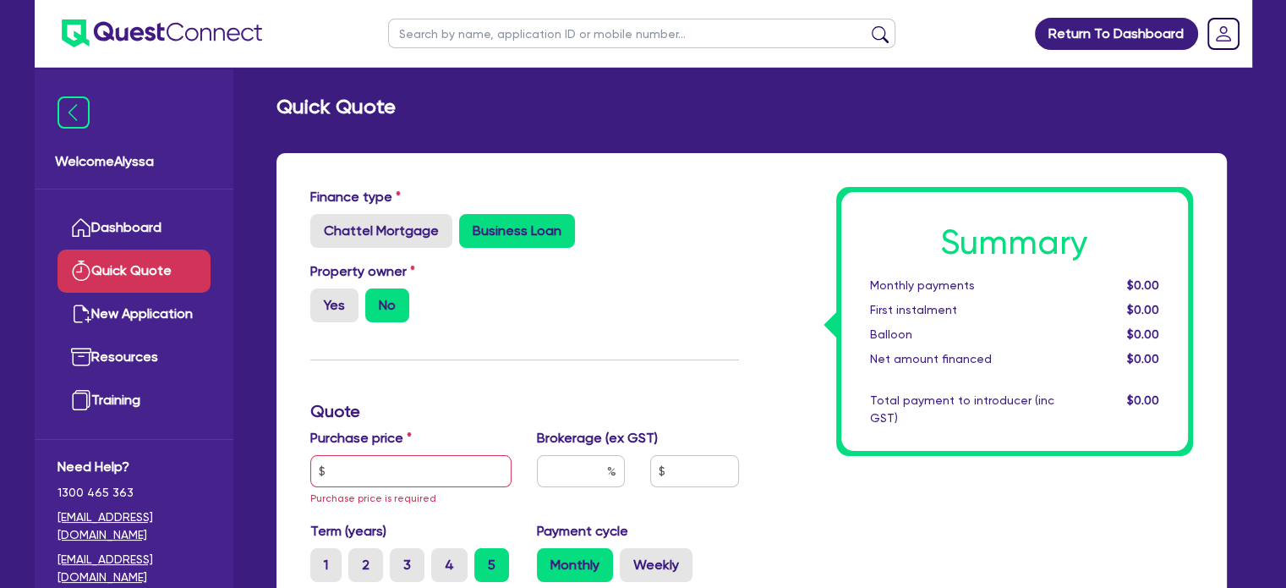
scroll to position [172, 0]
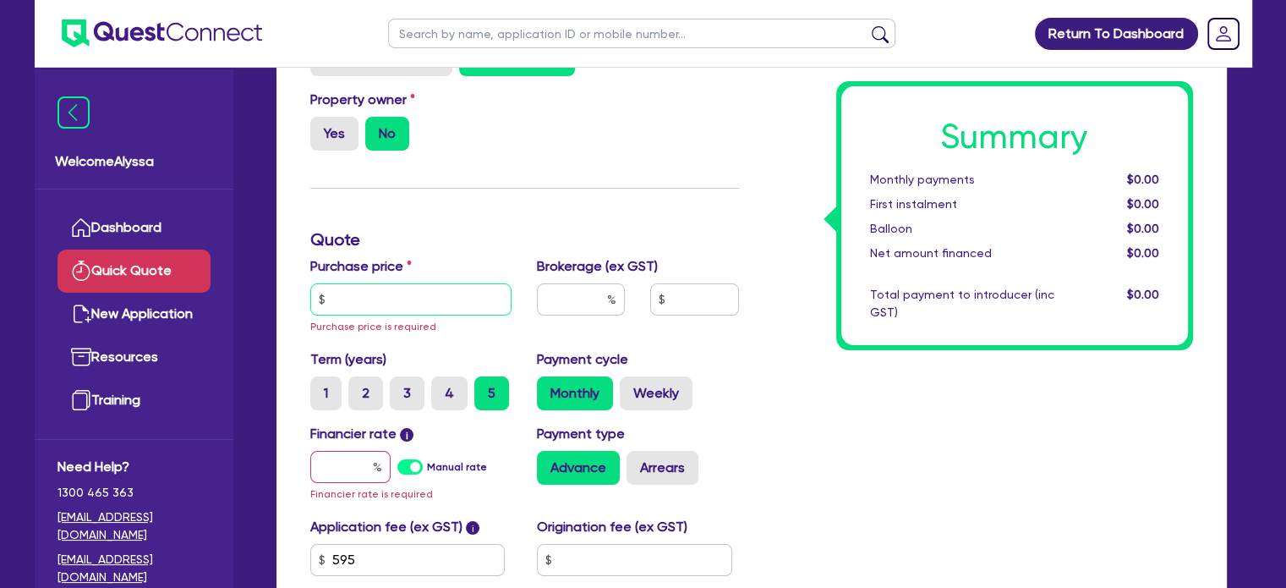
click at [379, 304] on input "text" at bounding box center [411, 299] width 202 height 32
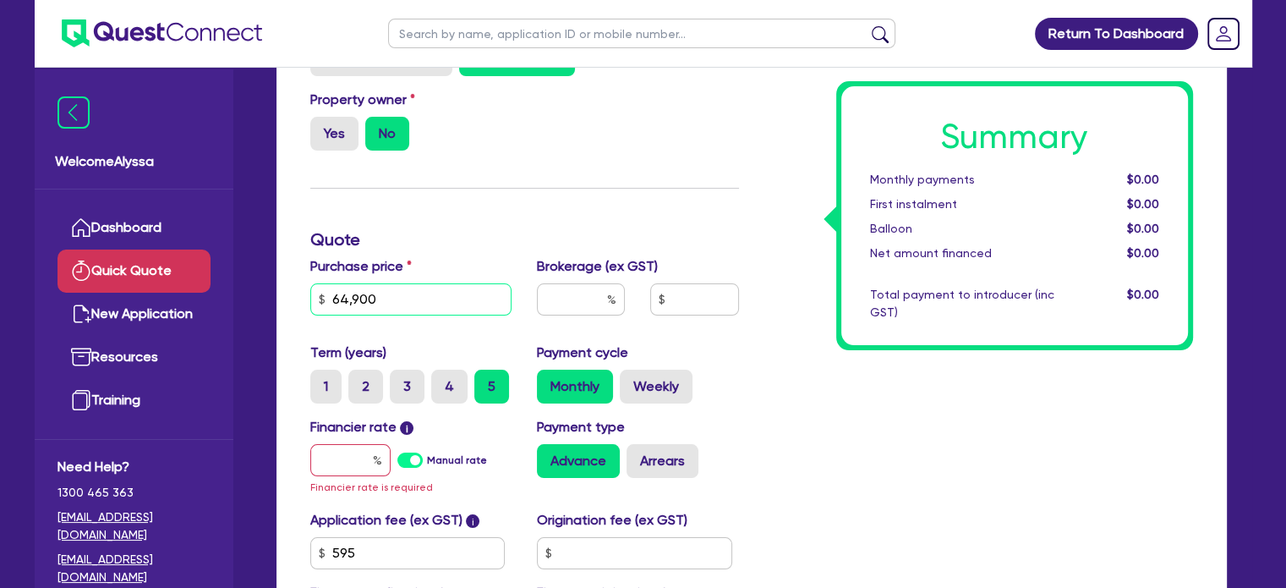
type input "64,900"
click at [362, 458] on input "text" at bounding box center [350, 460] width 80 height 32
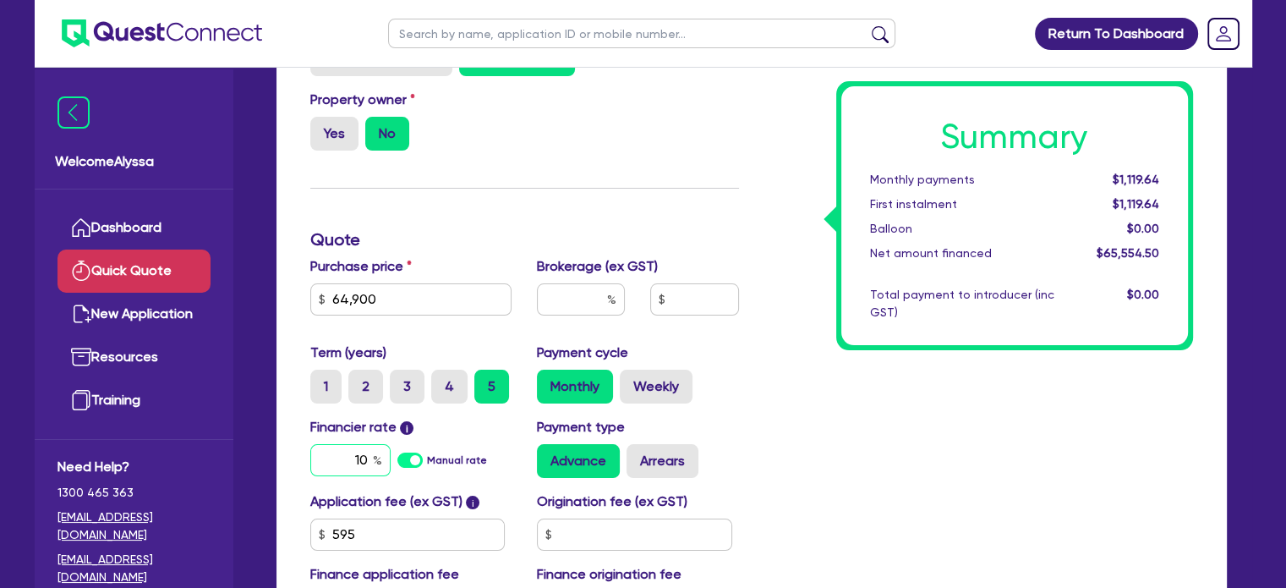
type input "1"
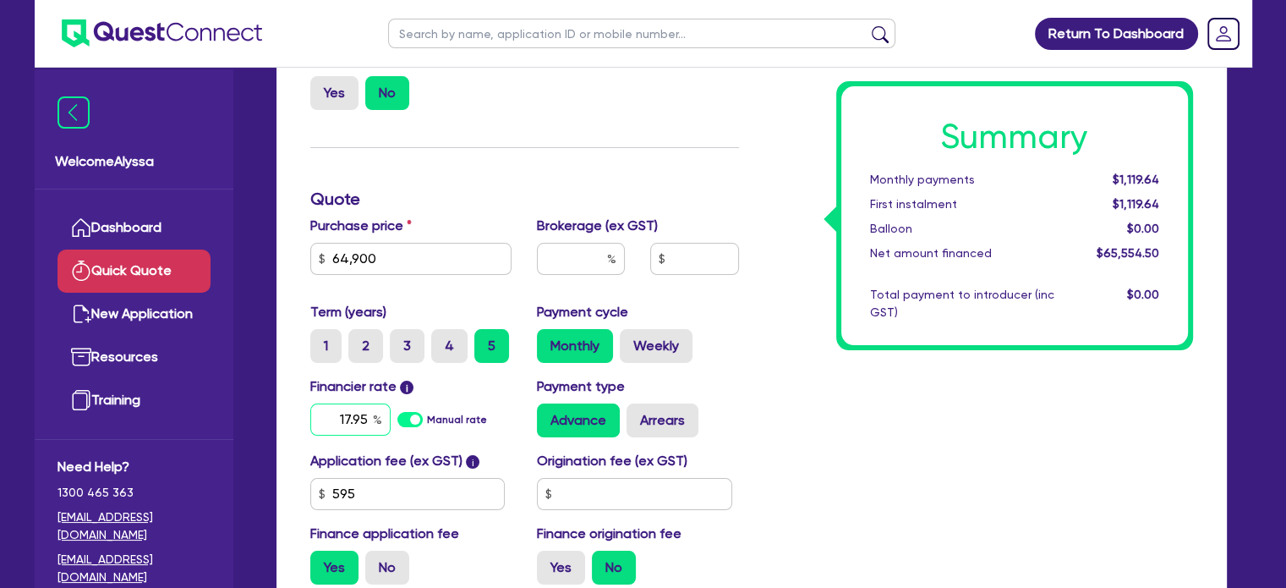
type input "17.95"
click at [582, 281] on div at bounding box center [580, 266] width 113 height 46
click at [572, 256] on input "text" at bounding box center [581, 259] width 88 height 32
type input "4"
click at [820, 406] on div "Summary Monthly payments Calculating... First instalment Calculating... Balloon…" at bounding box center [979, 286] width 454 height 623
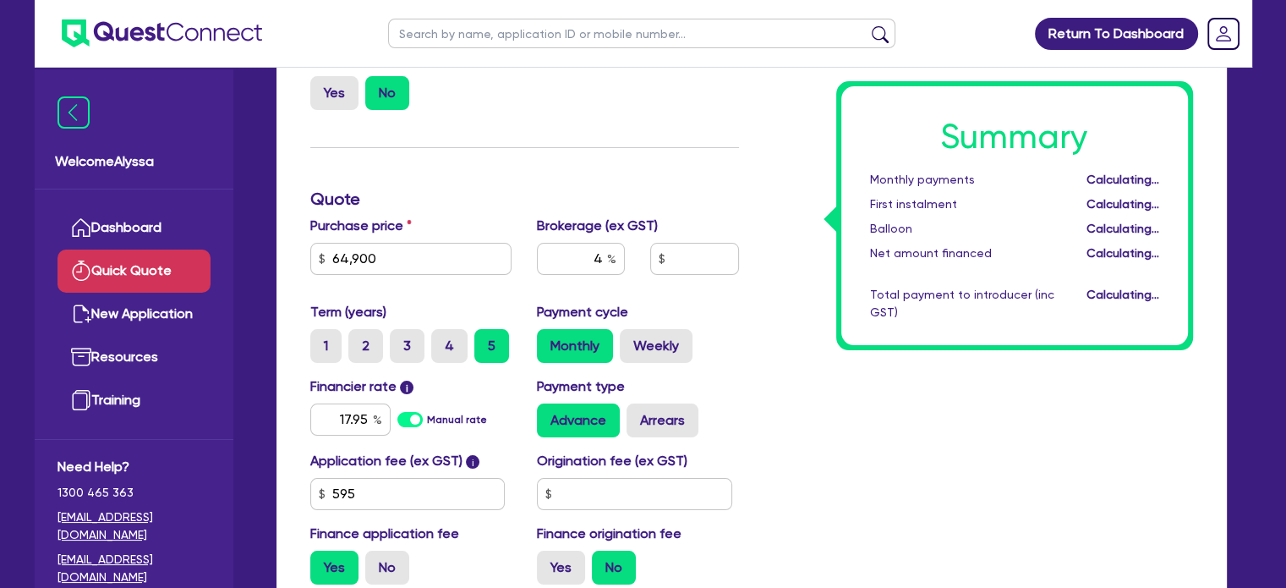
type input "2,622.18"
click at [385, 569] on label "No" at bounding box center [387, 568] width 44 height 34
click at [376, 562] on input "No" at bounding box center [370, 556] width 11 height 11
radio input "true"
type input "2,596"
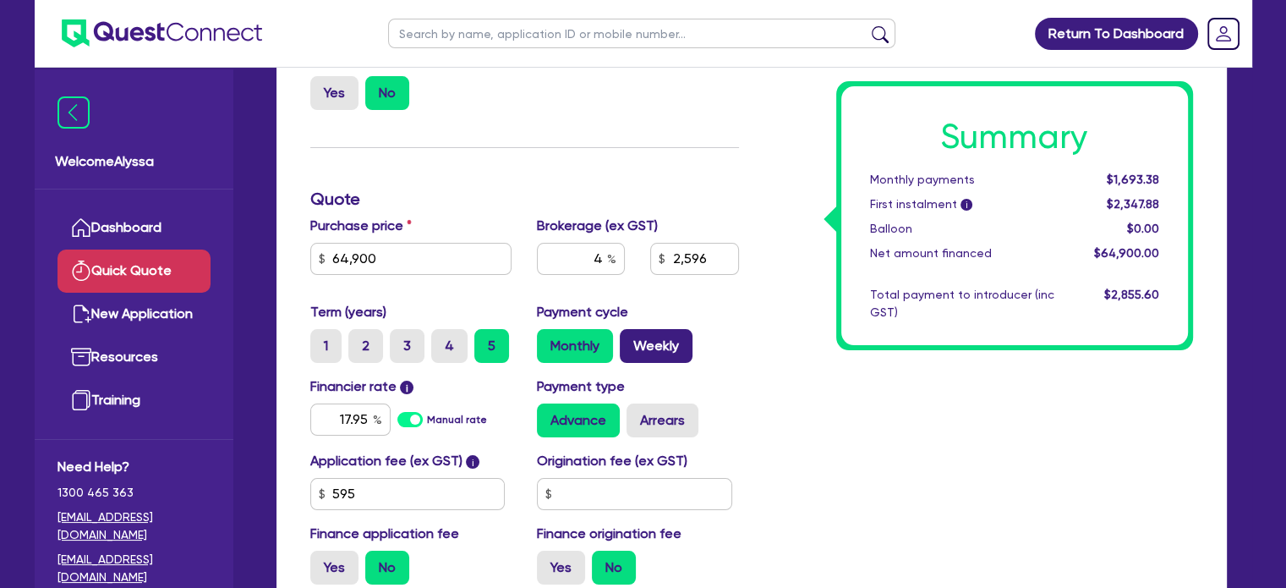
click at [659, 335] on label "Weekly" at bounding box center [656, 346] width 73 height 34
click at [631, 335] on input "Weekly" at bounding box center [625, 334] width 11 height 11
radio input "true"
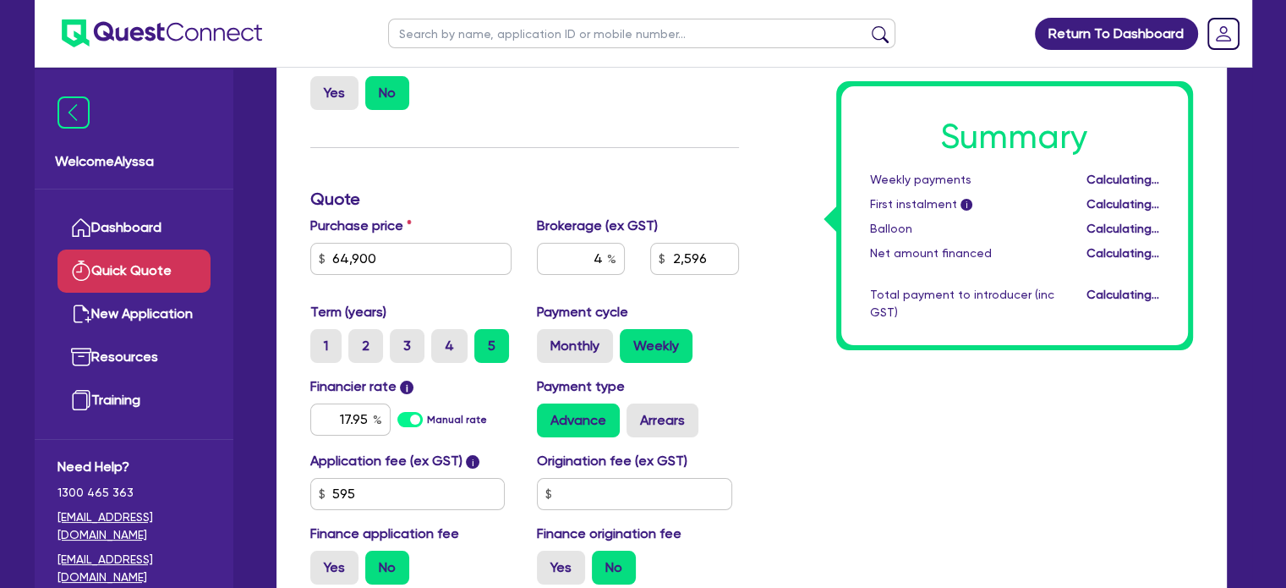
type input "2,596"
click at [362, 412] on input "17.95" at bounding box center [350, 419] width 80 height 32
type input "6.45"
click at [870, 455] on div "Summary Weekly payments $393.87 First instalment i $1,048.37 Balloon $0.00 Net …" at bounding box center [979, 286] width 454 height 623
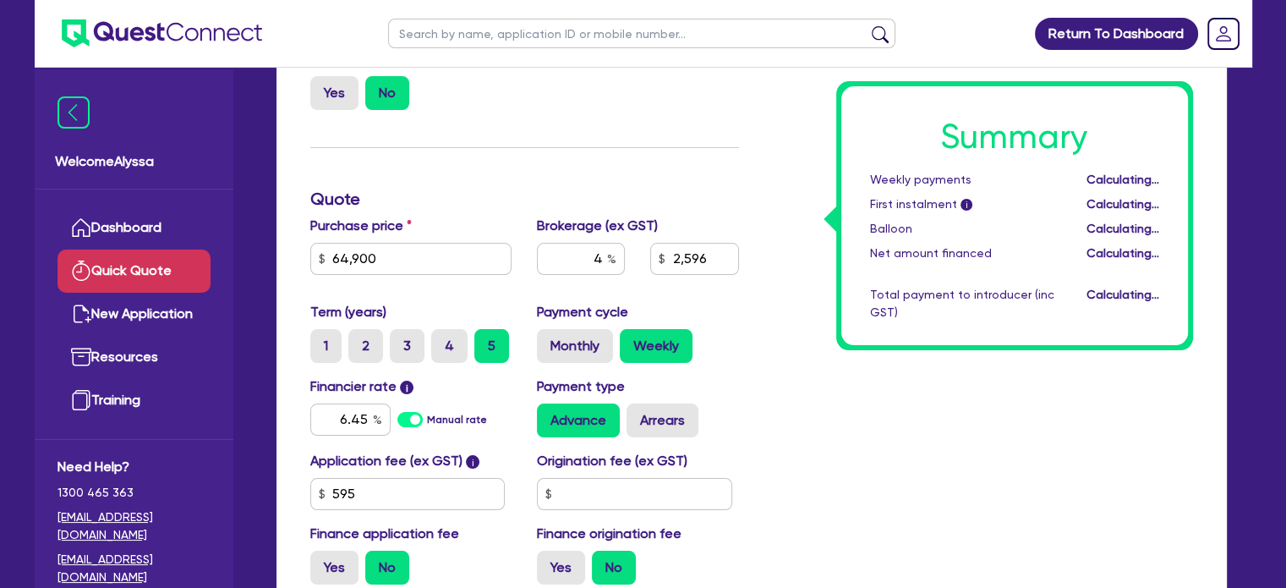
type input "2,596"
click at [353, 419] on input "6.45" at bounding box center [350, 419] width 80 height 32
type input "10.5"
click at [978, 397] on div "Summary Weekly payments Calculating... First instalment i Calculating... Balloo…" at bounding box center [979, 286] width 454 height 623
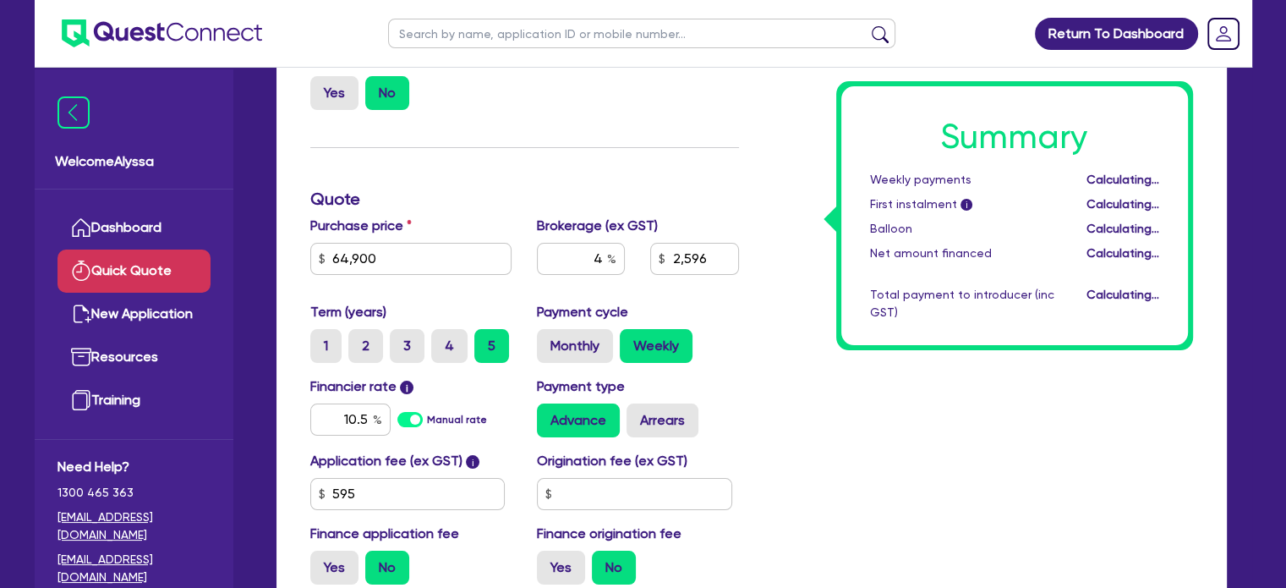
type input "2,596"
